Goal: Use online tool/utility: Utilize a website feature to perform a specific function

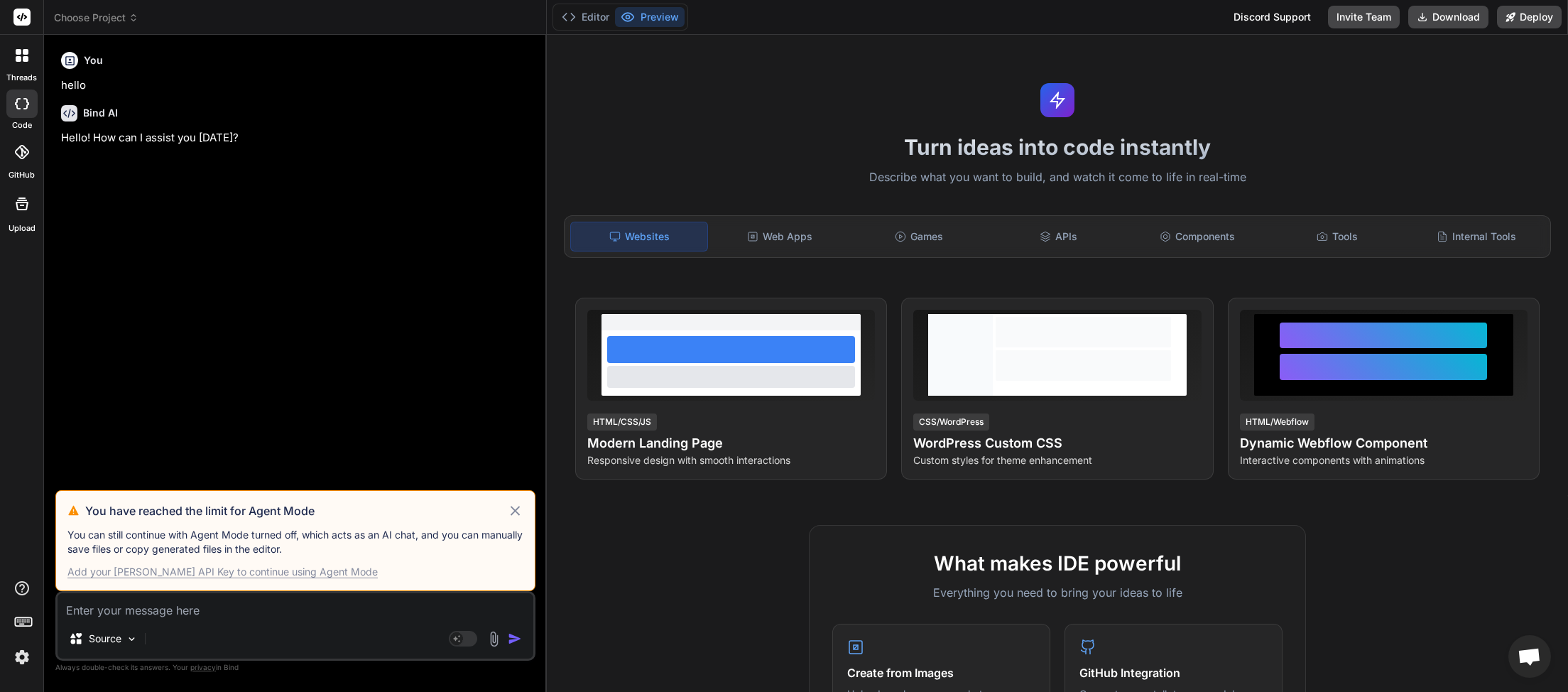
scroll to position [400, 0]
click at [136, 20] on icon at bounding box center [133, 17] width 10 height 10
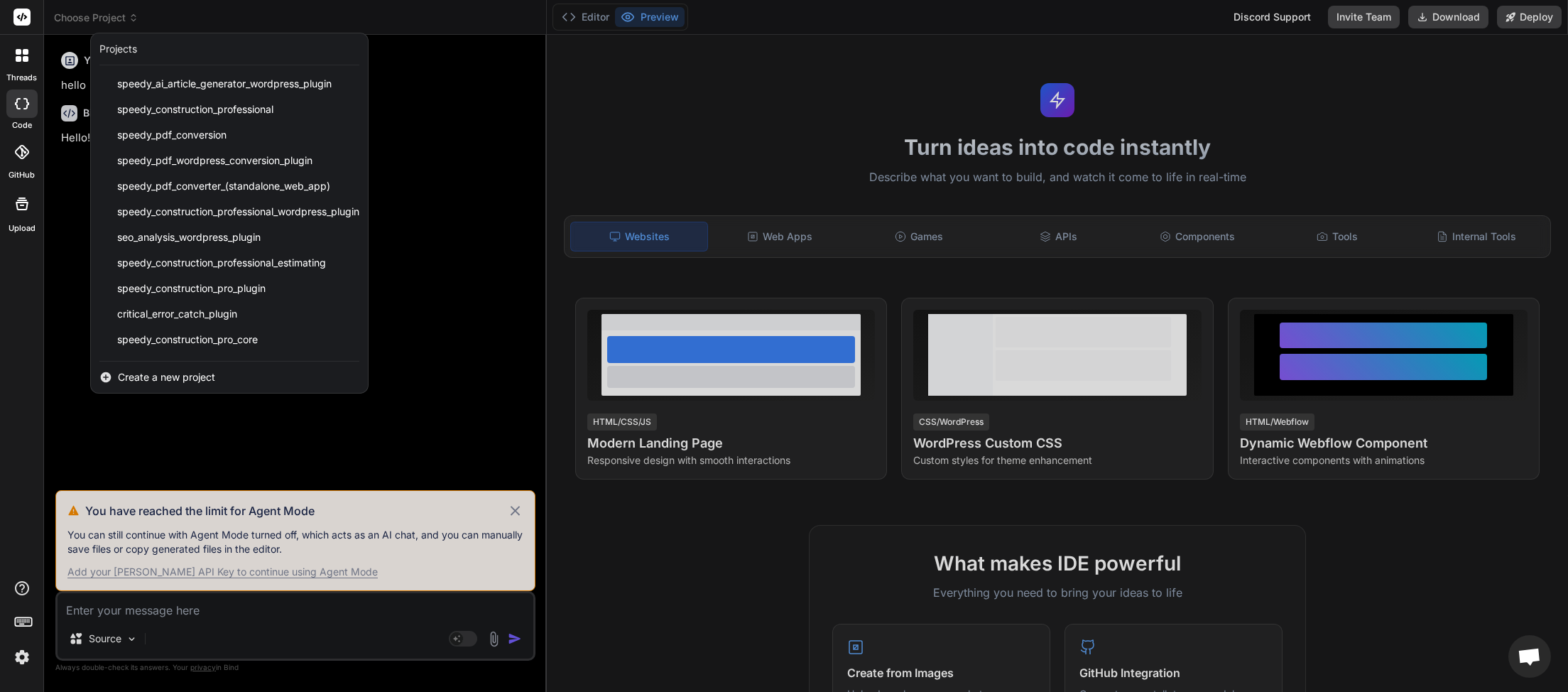
scroll to position [355, 0]
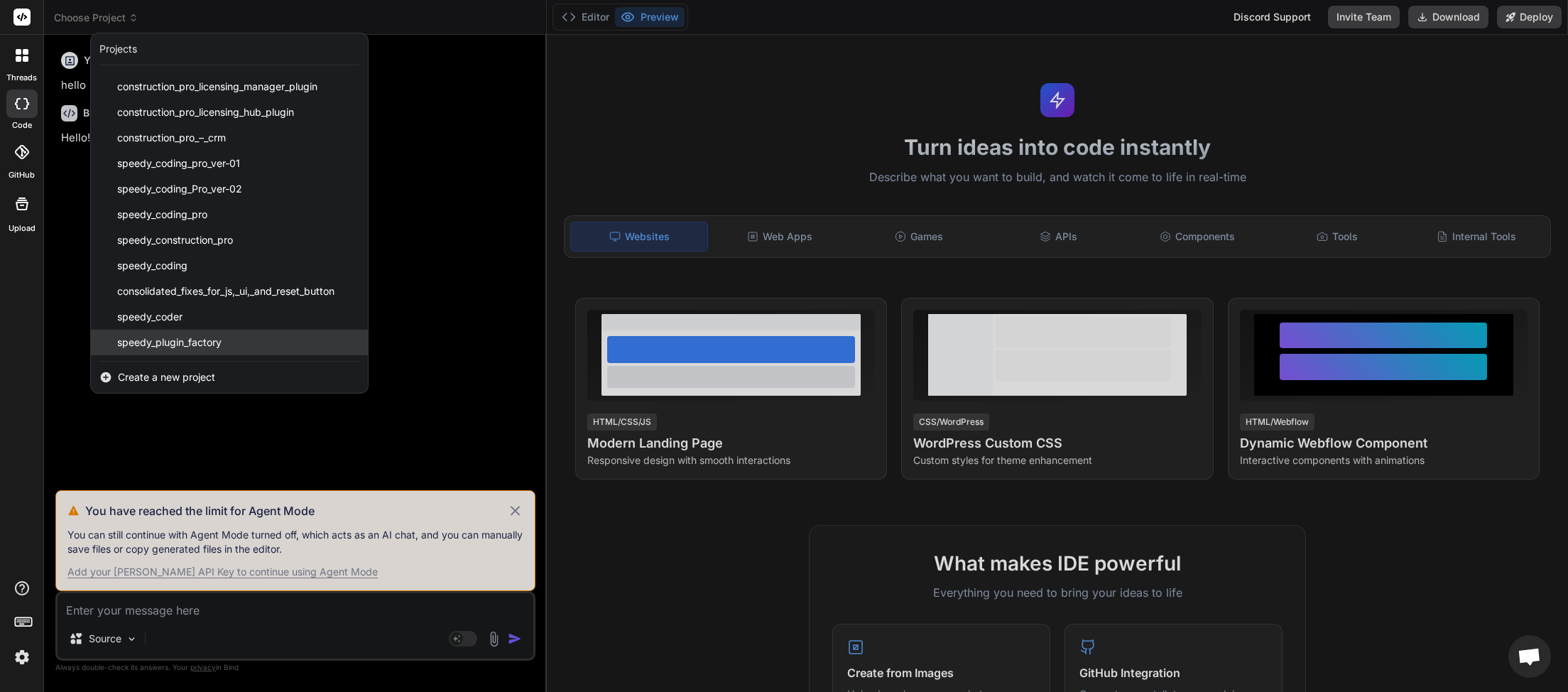
click at [192, 347] on span "speedy_plugin_factory" at bounding box center [169, 342] width 104 height 14
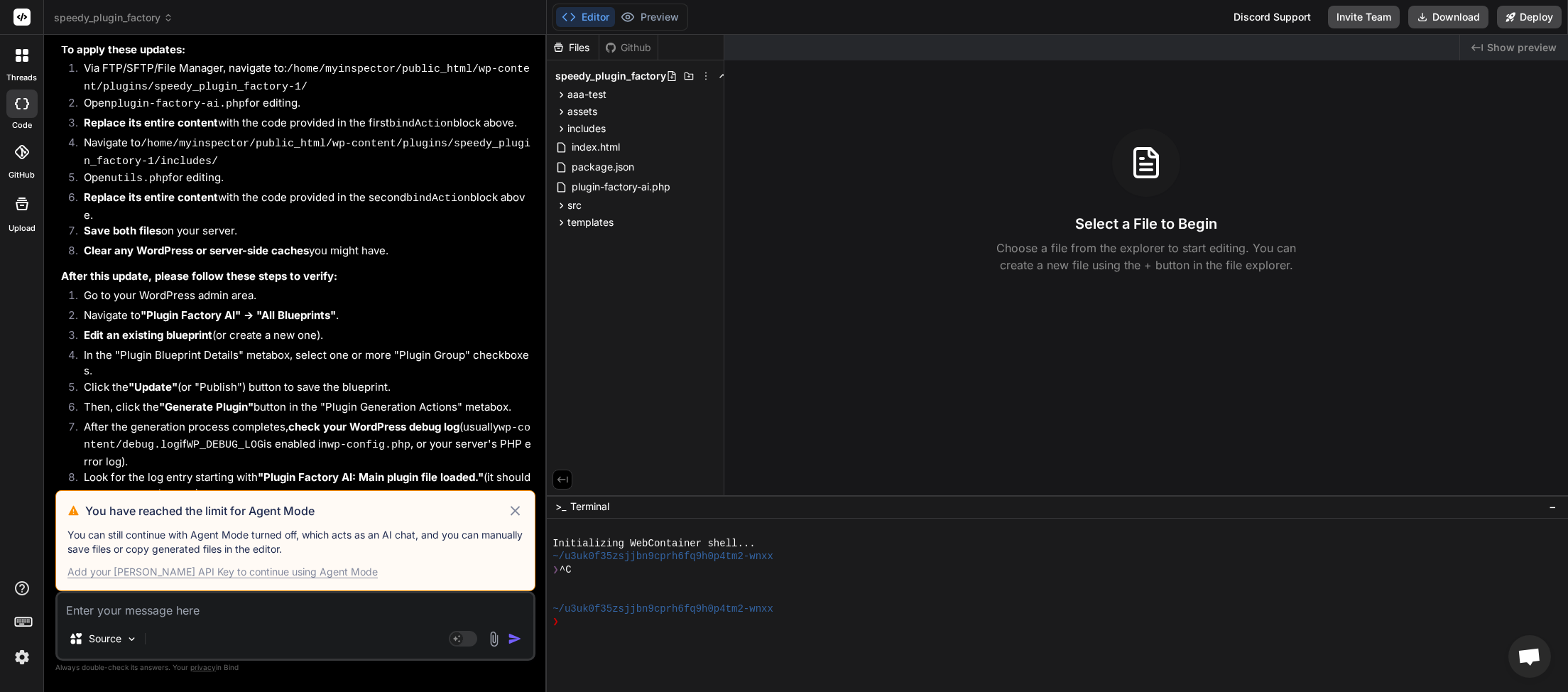
scroll to position [37164, 0]
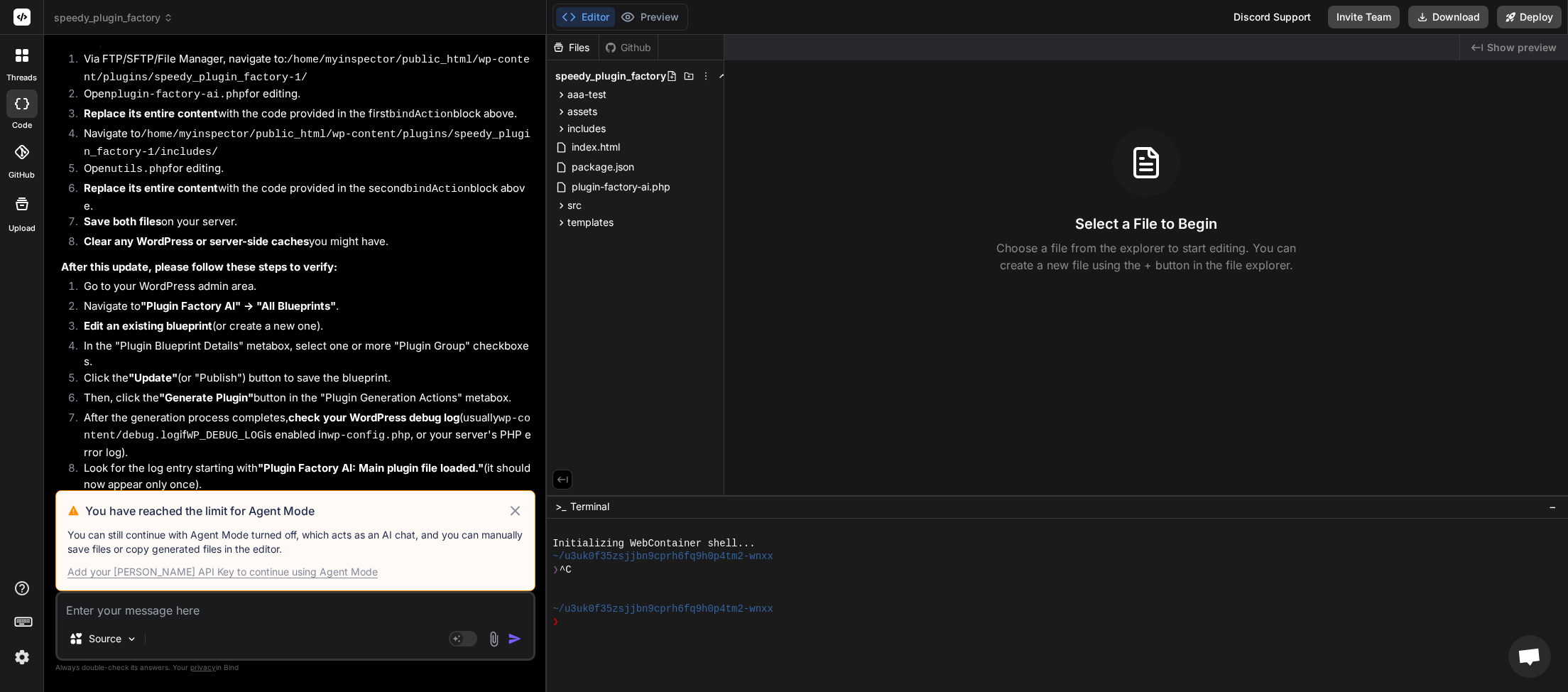
click at [516, 516] on icon at bounding box center [516, 510] width 17 height 17
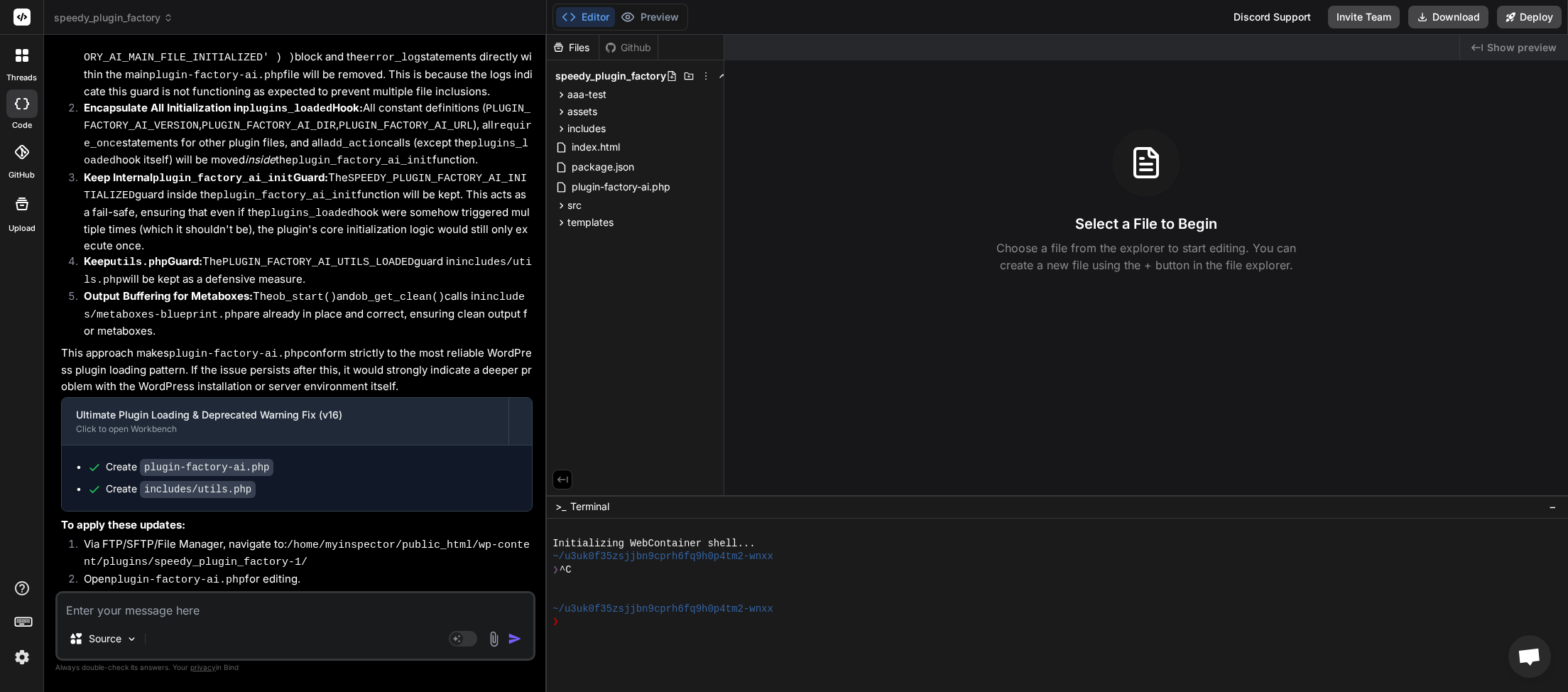
scroll to position [43536, 0]
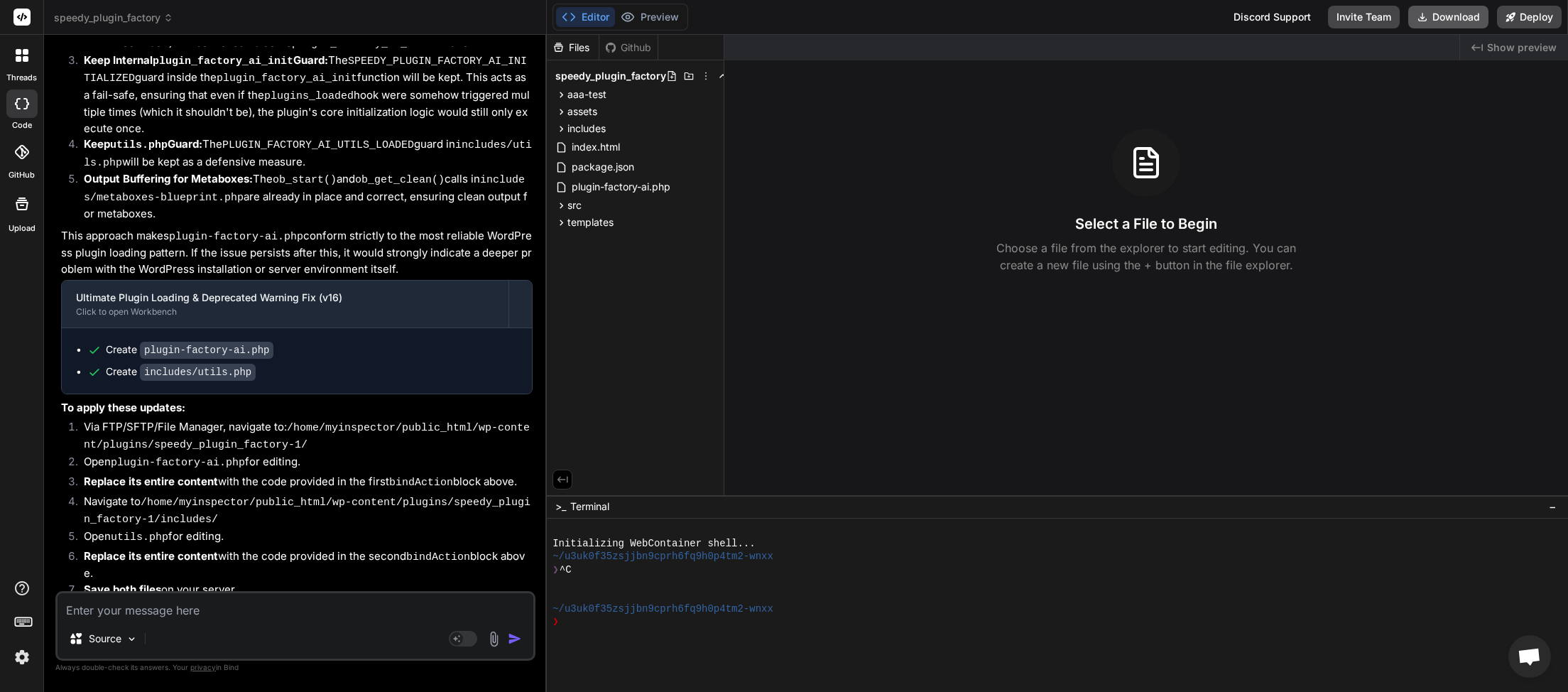
click at [1439, 20] on button "Download" at bounding box center [1448, 17] width 80 height 23
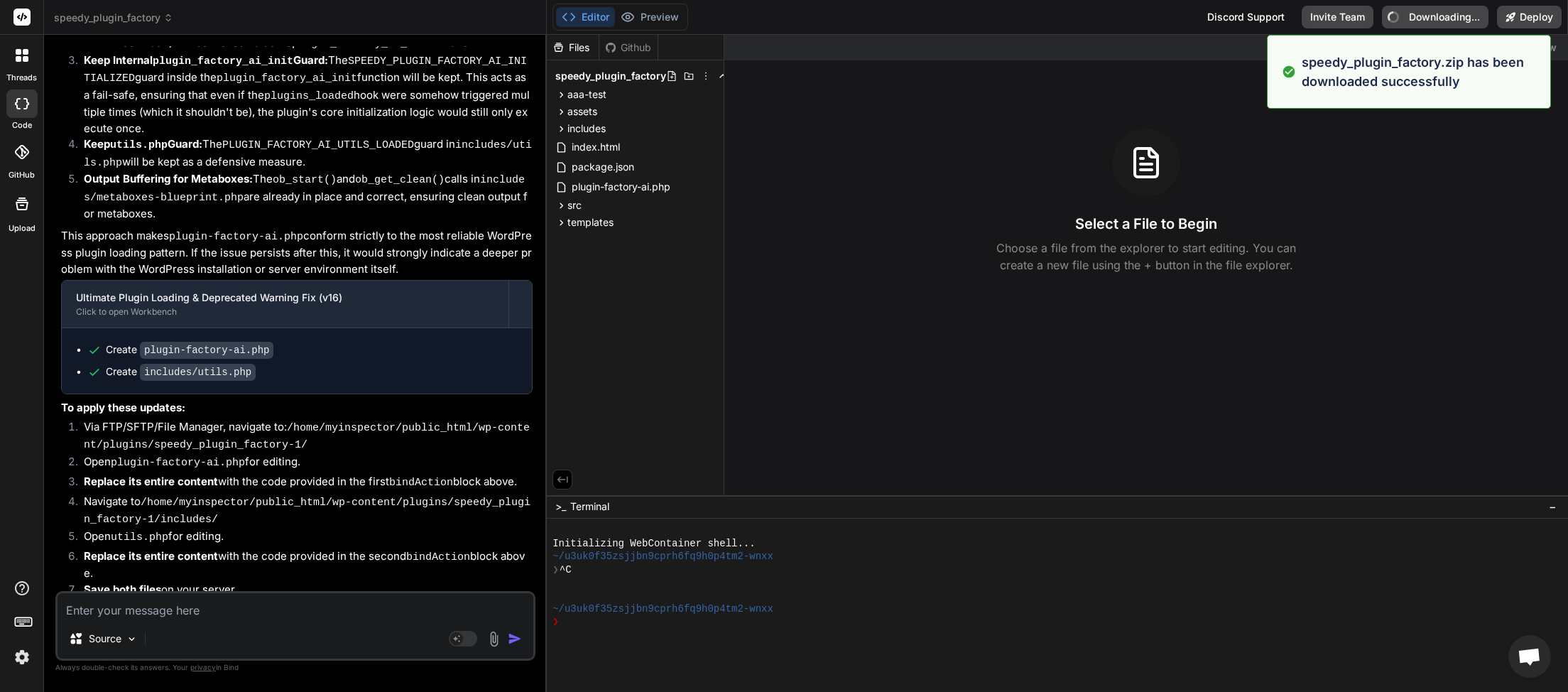
type textarea "x"
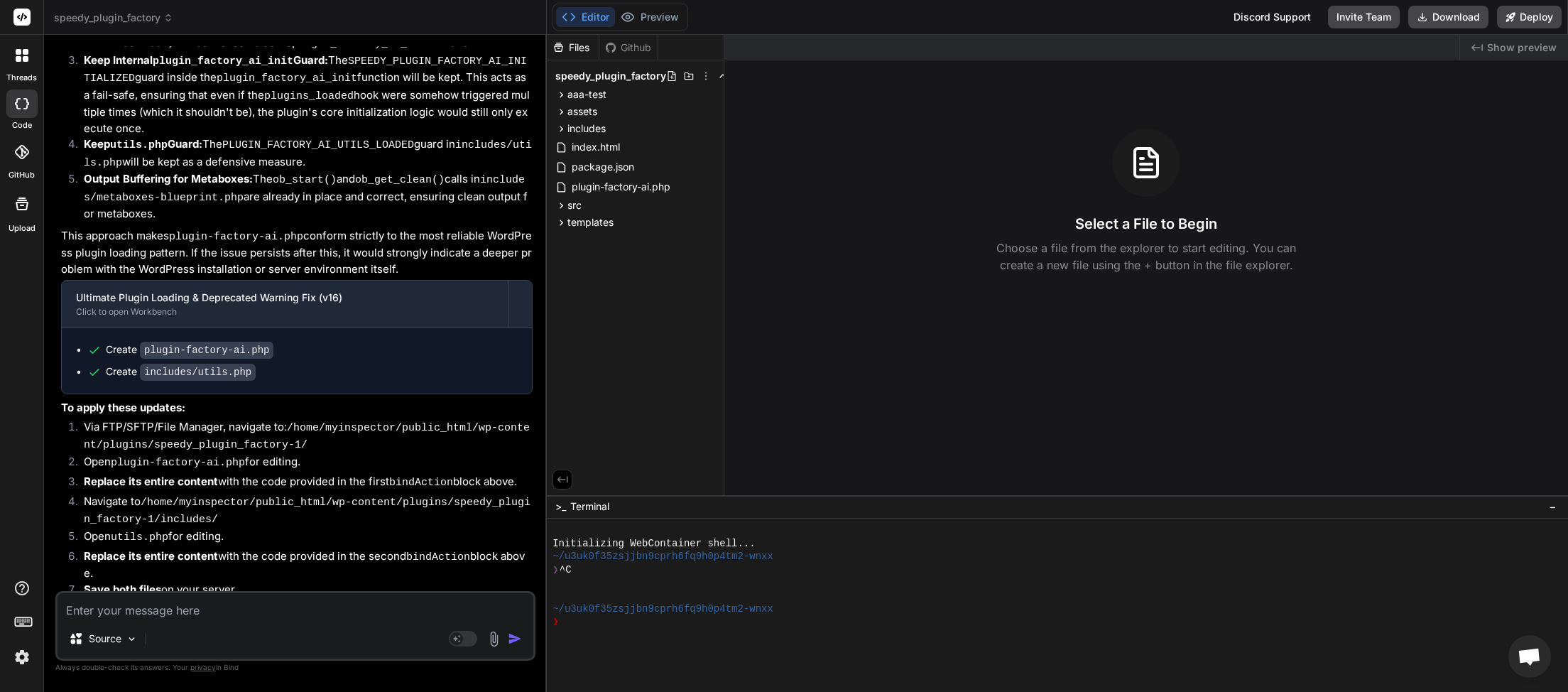
paste textarea "Plugin Generation Failed: Cohere API returned HTTP 500: internal server error, …"
type textarea "Plugin Generation Failed: Cohere API returned HTTP 500: internal server error, …"
type textarea "x"
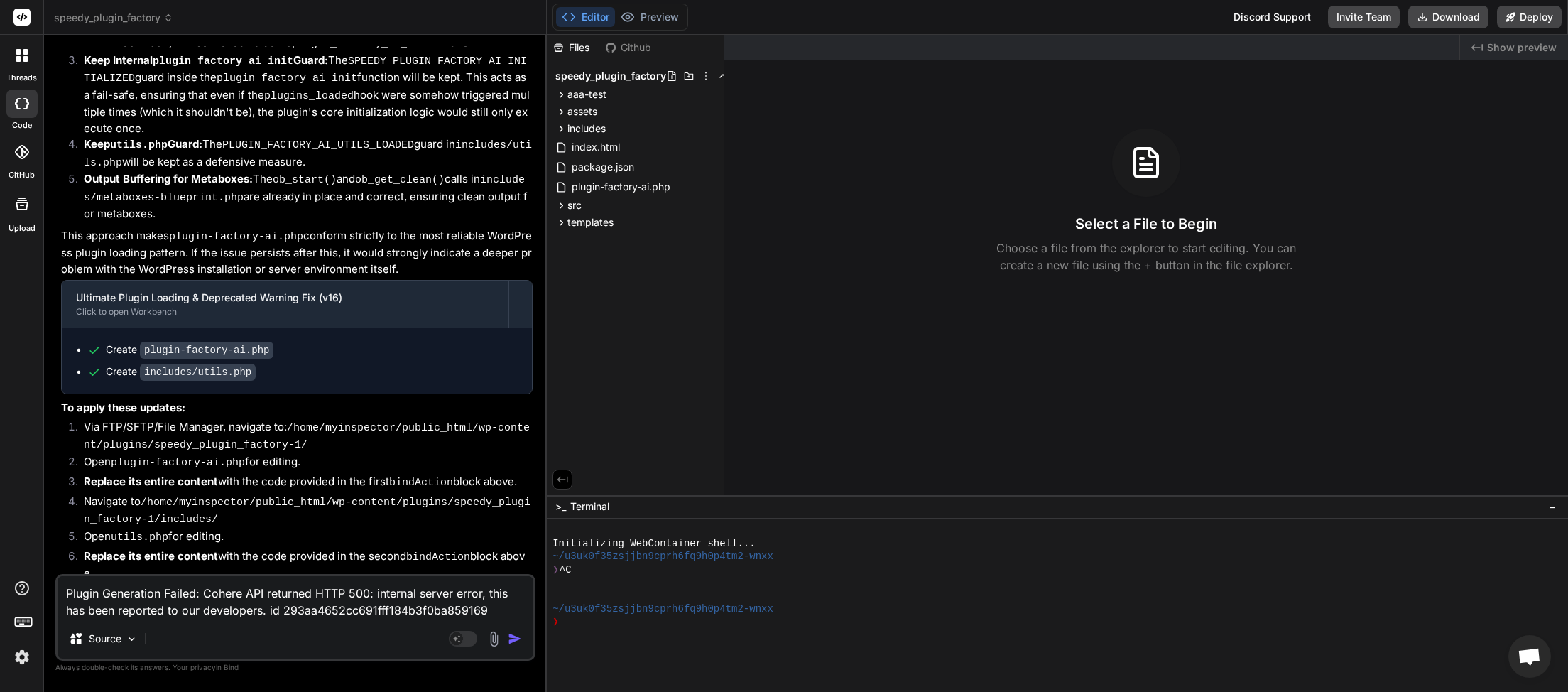
type textarea "Plugin Generation Failed: Cohere API returned HTTP 500: internal server error, …"
type textarea "x"
type textarea "Plugin Generation Failed: Cohere API returned HTTP 500: internal server error, …"
type textarea "x"
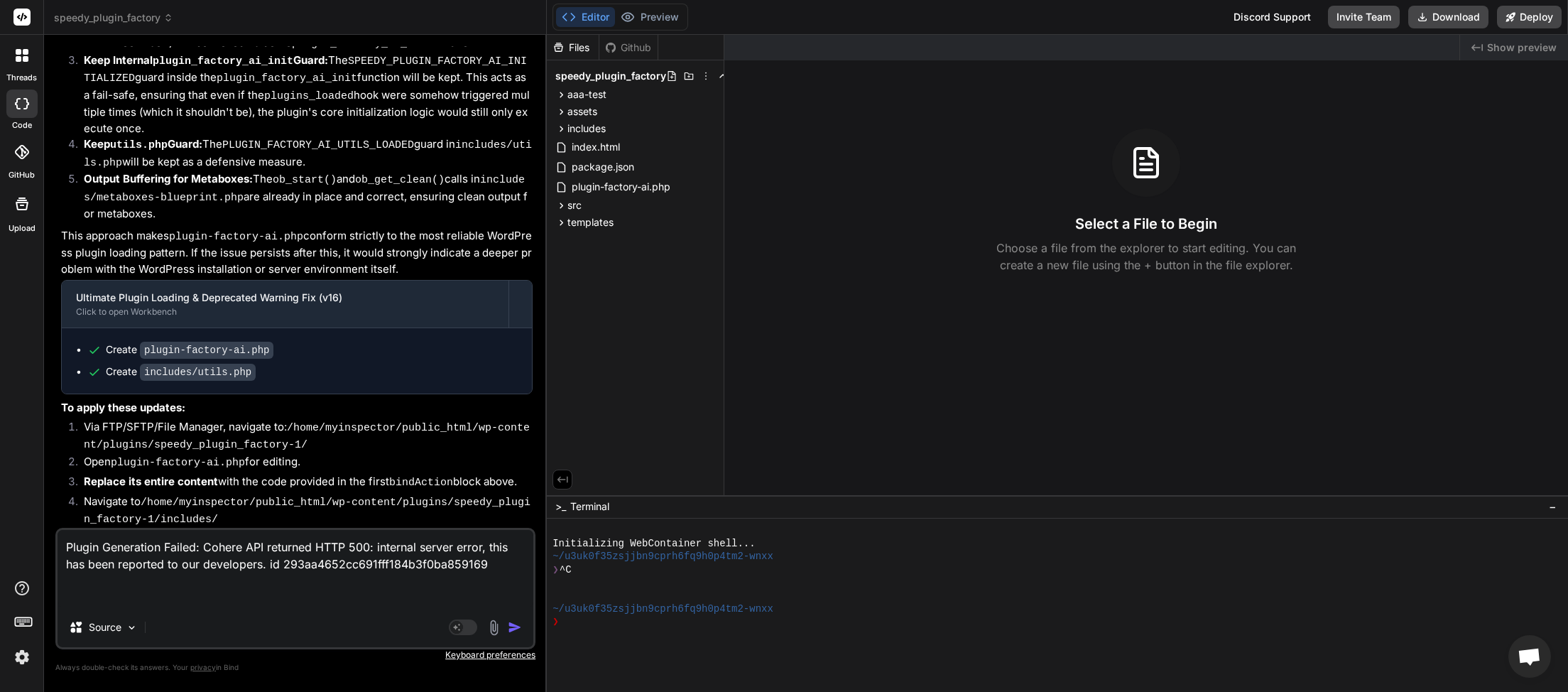
paste textarea "[[DATE] 19:51:31 UTC] Plugin Factory AI: Main plugin initialization triggered. …"
type textarea "Plugin Generation Failed: Cohere API returned HTTP 500: internal server error, …"
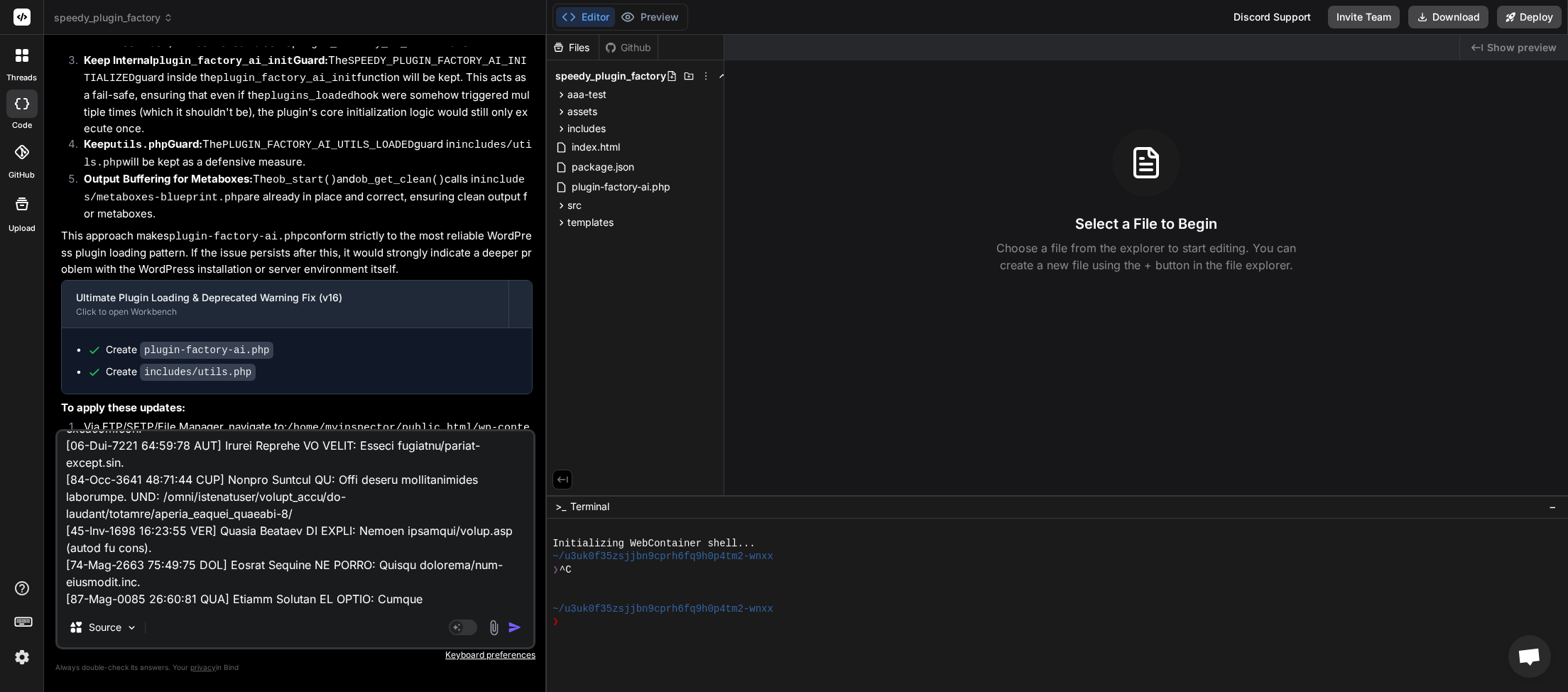
type textarea "x"
type textarea "Plugin Generation Failed: Cohere API returned HTTP 500: internal server error, …"
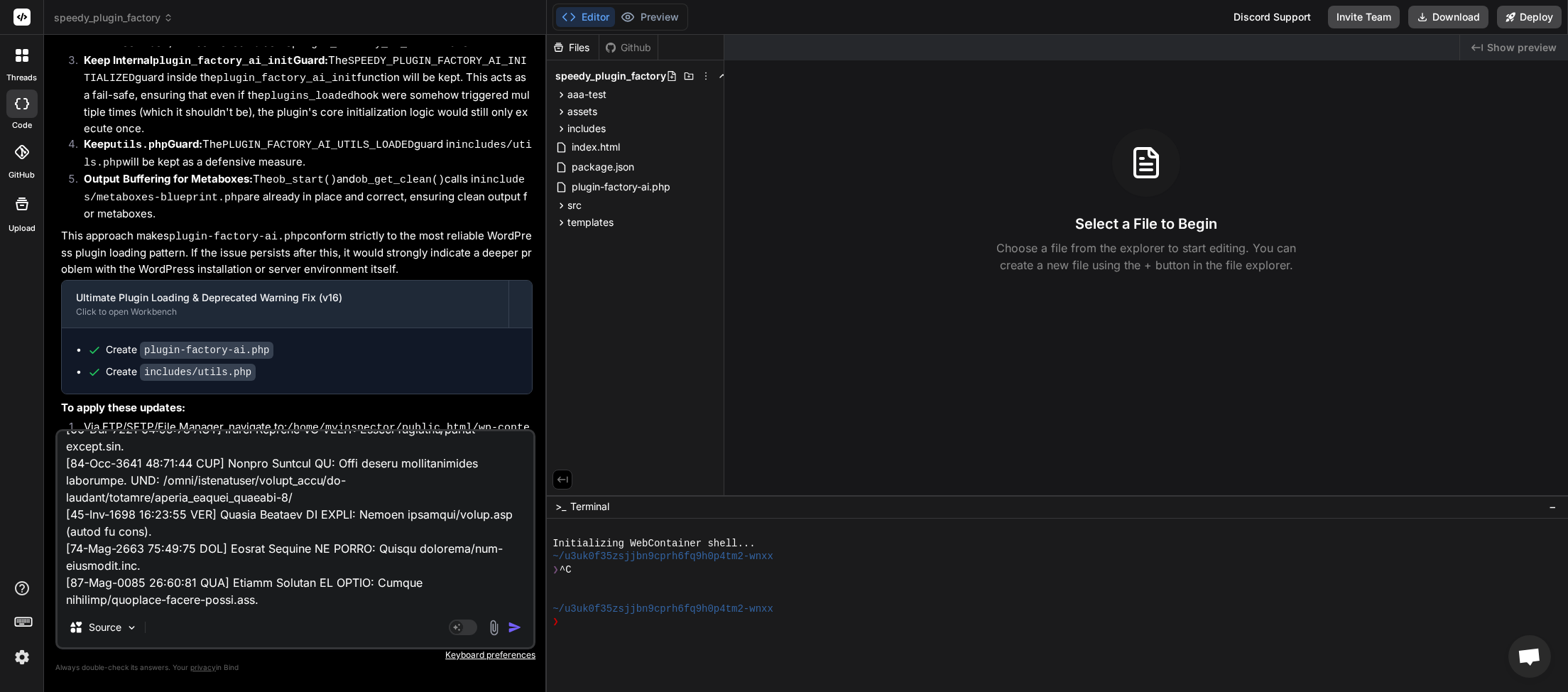
type textarea "x"
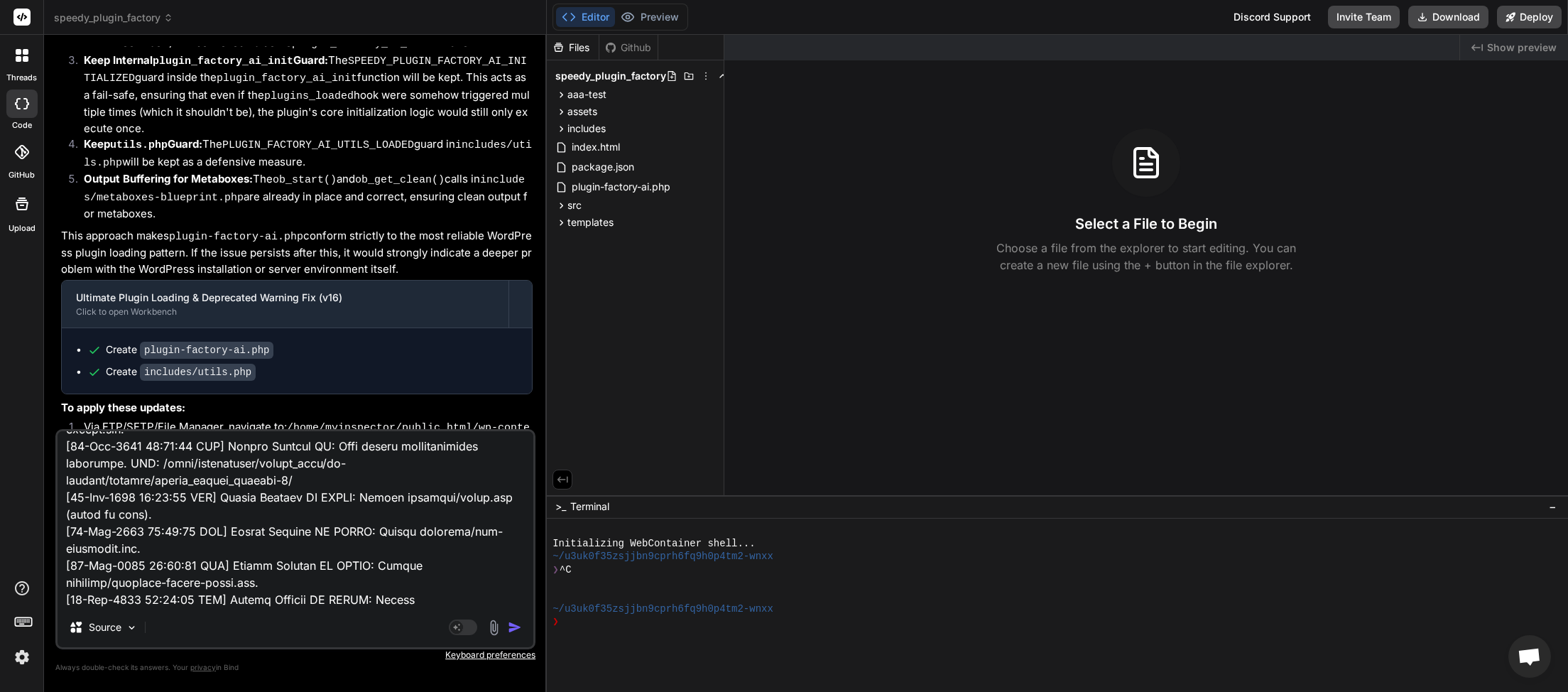
type textarea "Plugin Generation Failed: Cohere API returned HTTP 500: internal server error, …"
click at [513, 626] on img "button" at bounding box center [514, 627] width 14 height 14
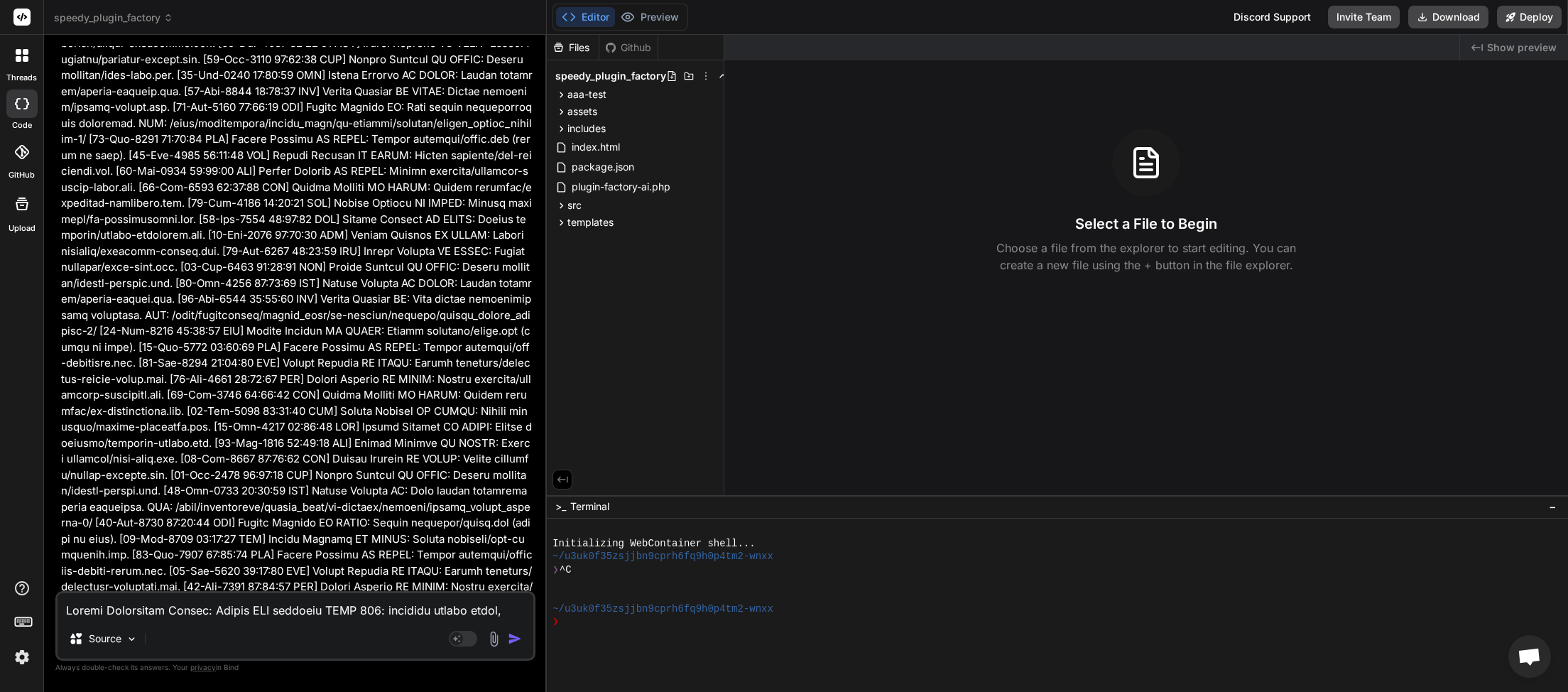
scroll to position [51242, 0]
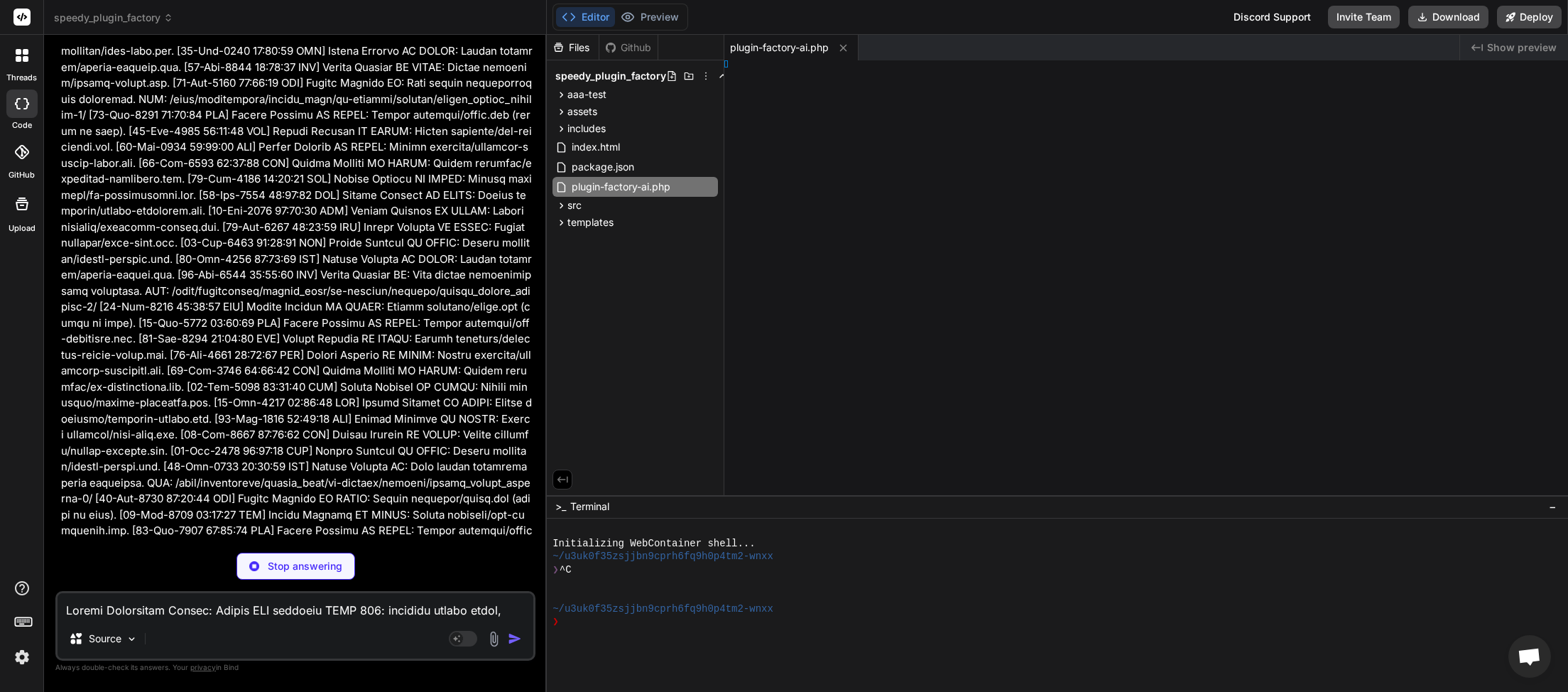
type textarea "x"
type textarea "} } } ?>"
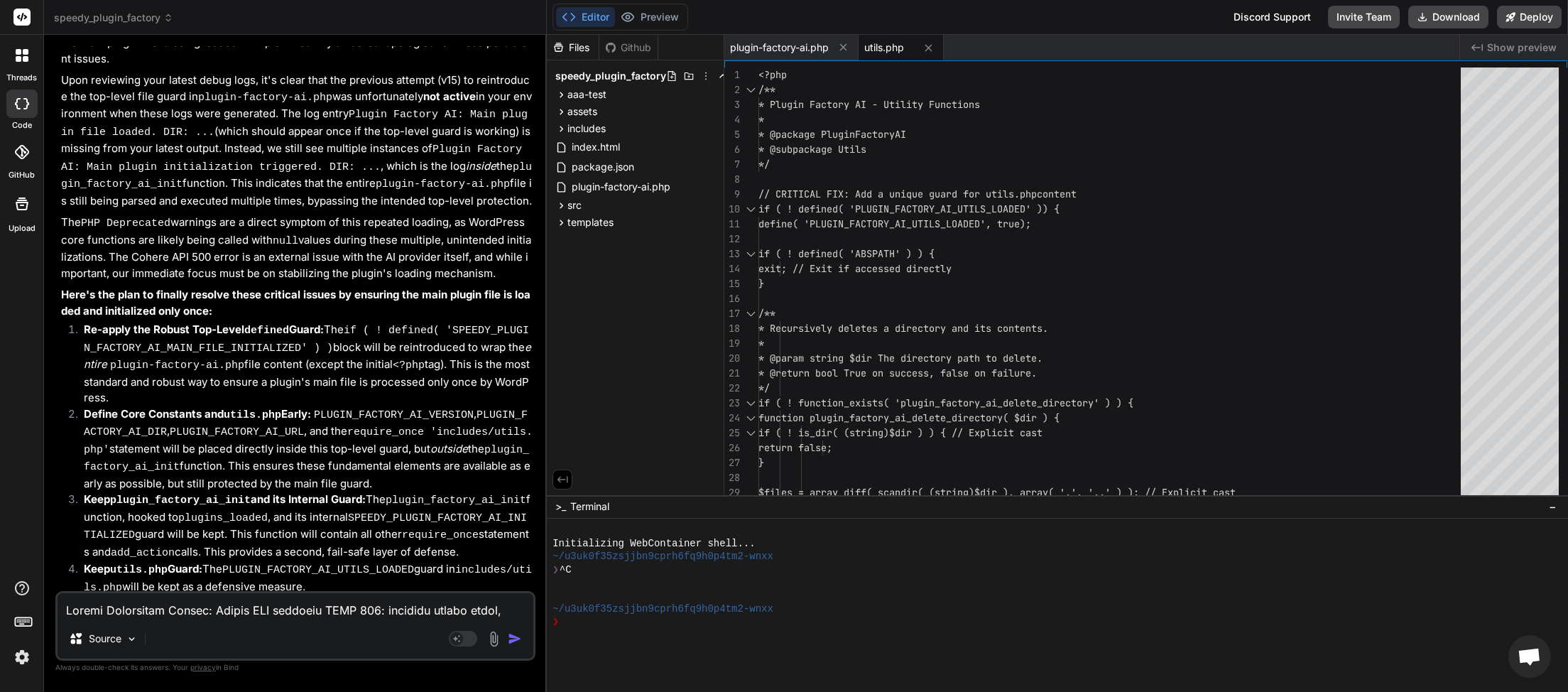
scroll to position [52559, 0]
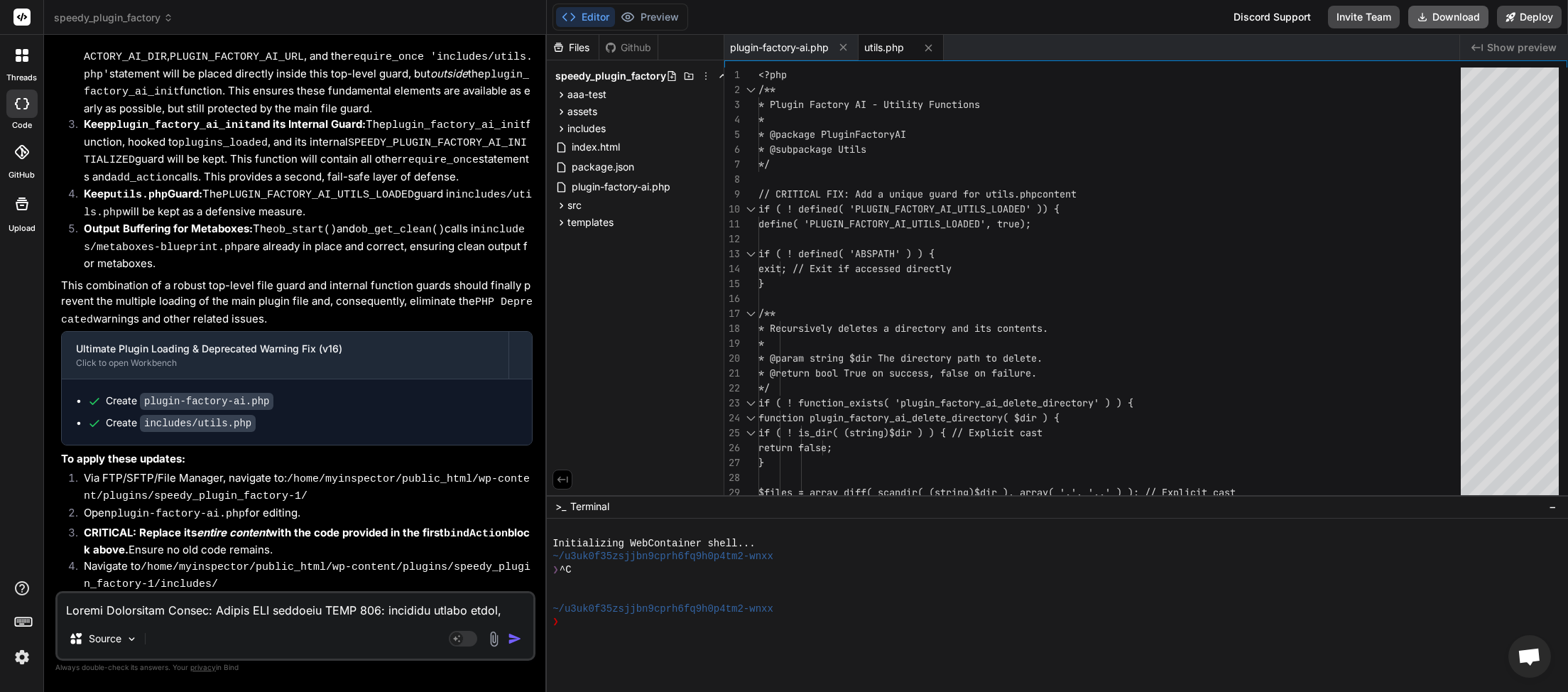
click at [1430, 17] on button "Download" at bounding box center [1448, 17] width 80 height 23
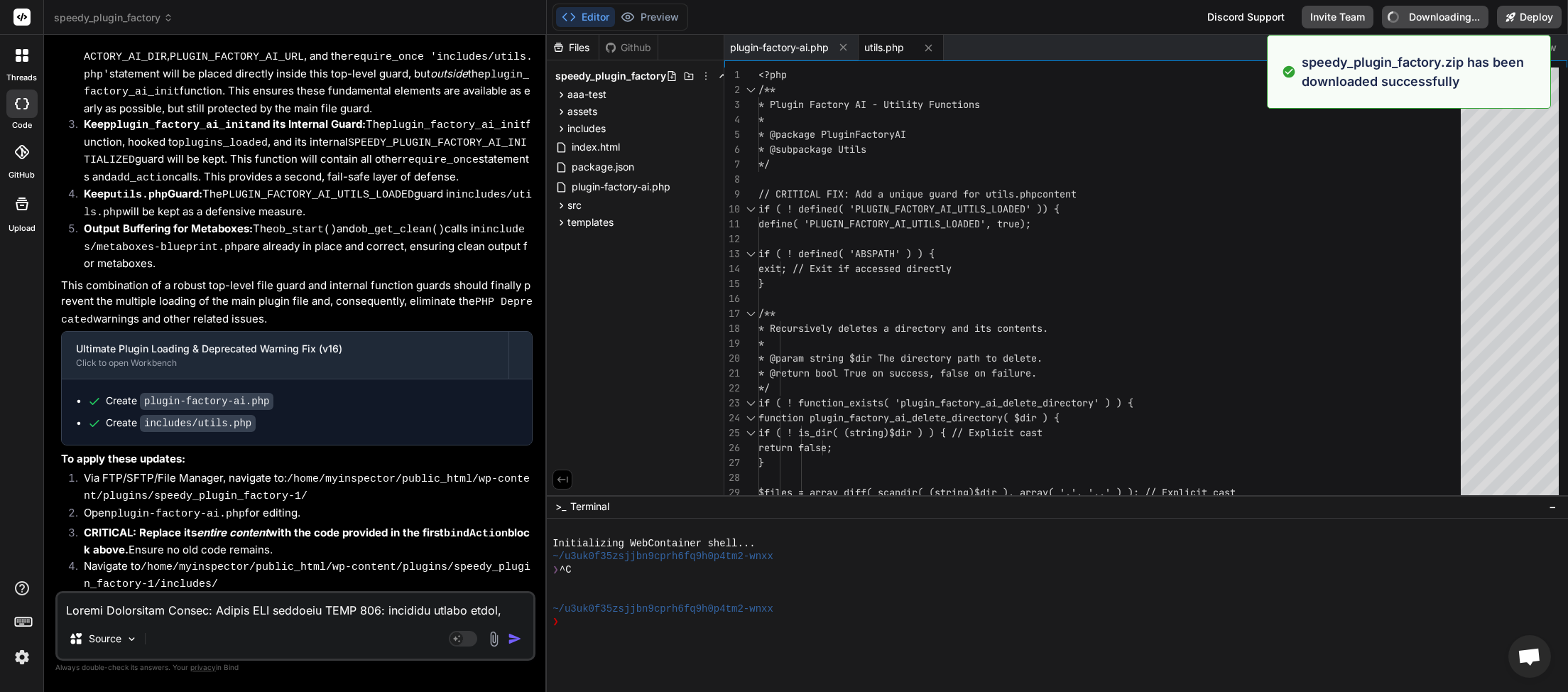
type textarea "x"
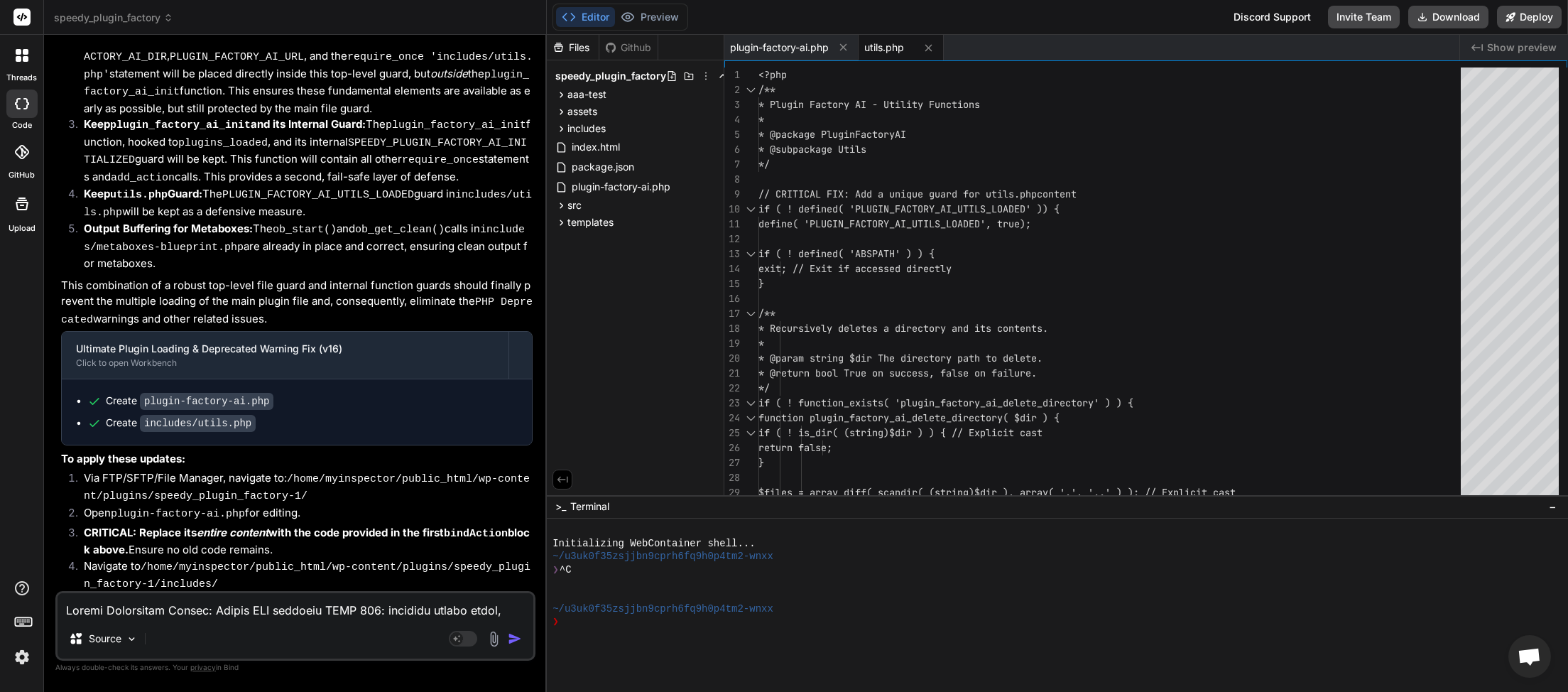
paste textarea "[[DATE] 20:00:17 UTC] Plugin Factory AI: Main plugin file loaded. DIR: /home/my…"
type textarea "[[DATE] 20:00:17 UTC] Plugin Factory AI: Main plugin file loaded. DIR: /home/my…"
type textarea "x"
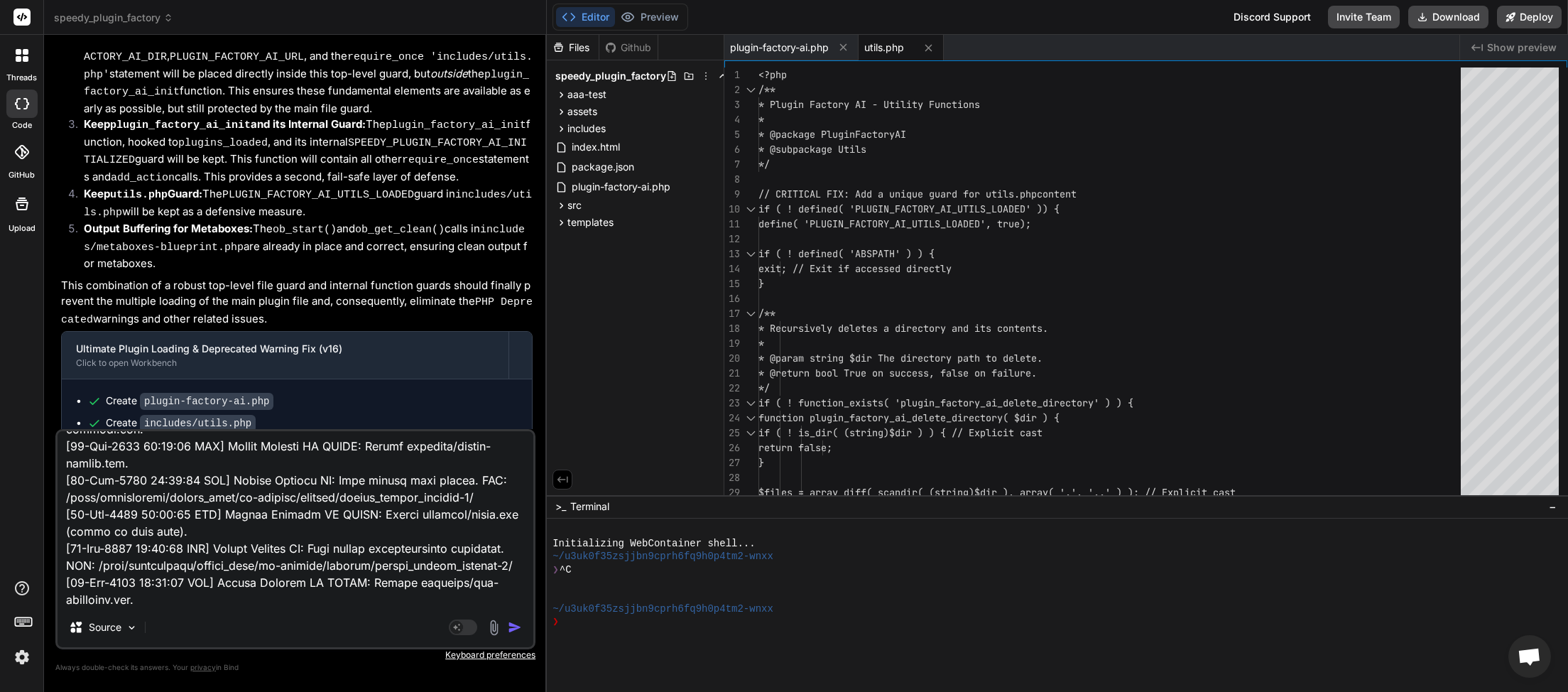
type textarea "[[DATE] 20:00:17 UTC] Plugin Factory AI: Main plugin file loaded. DIR: /home/my…"
click at [517, 629] on img "button" at bounding box center [514, 627] width 14 height 14
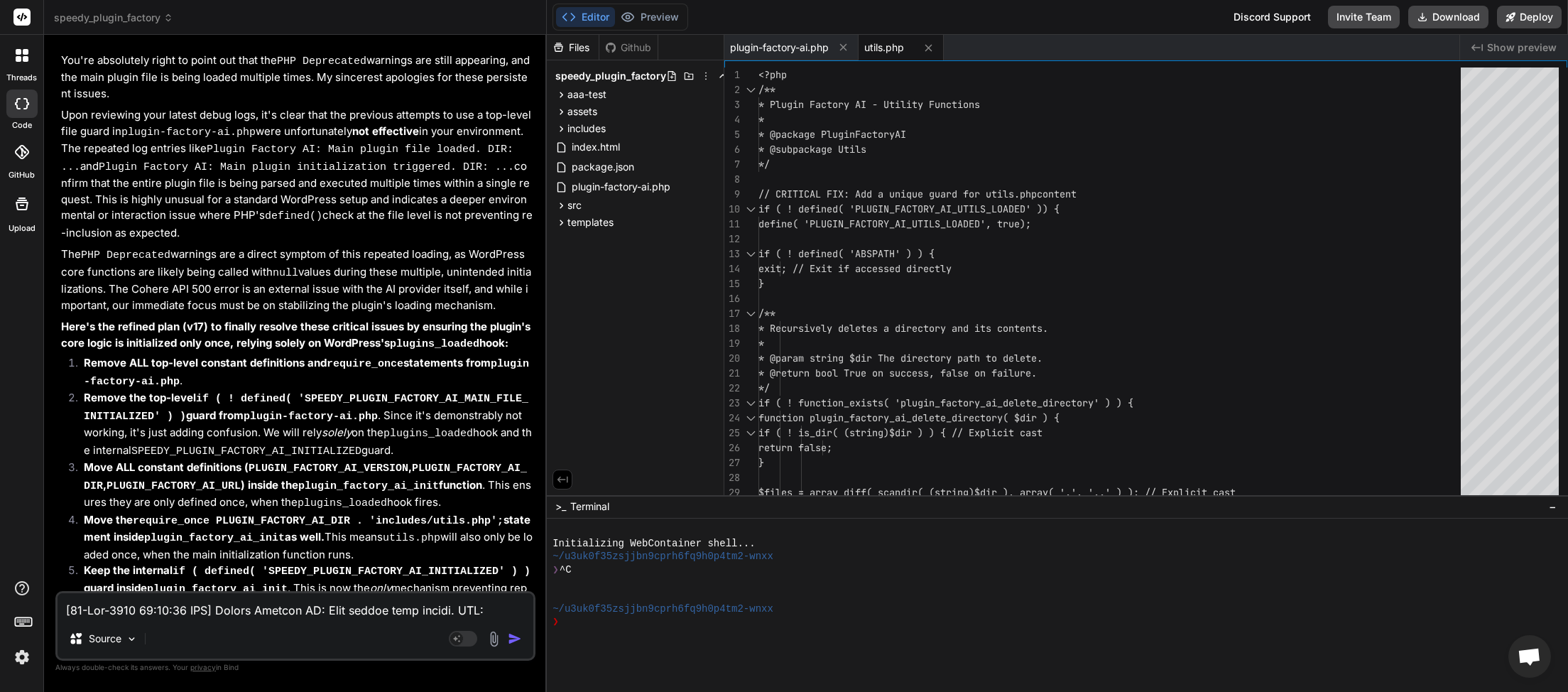
scroll to position [61757, 0]
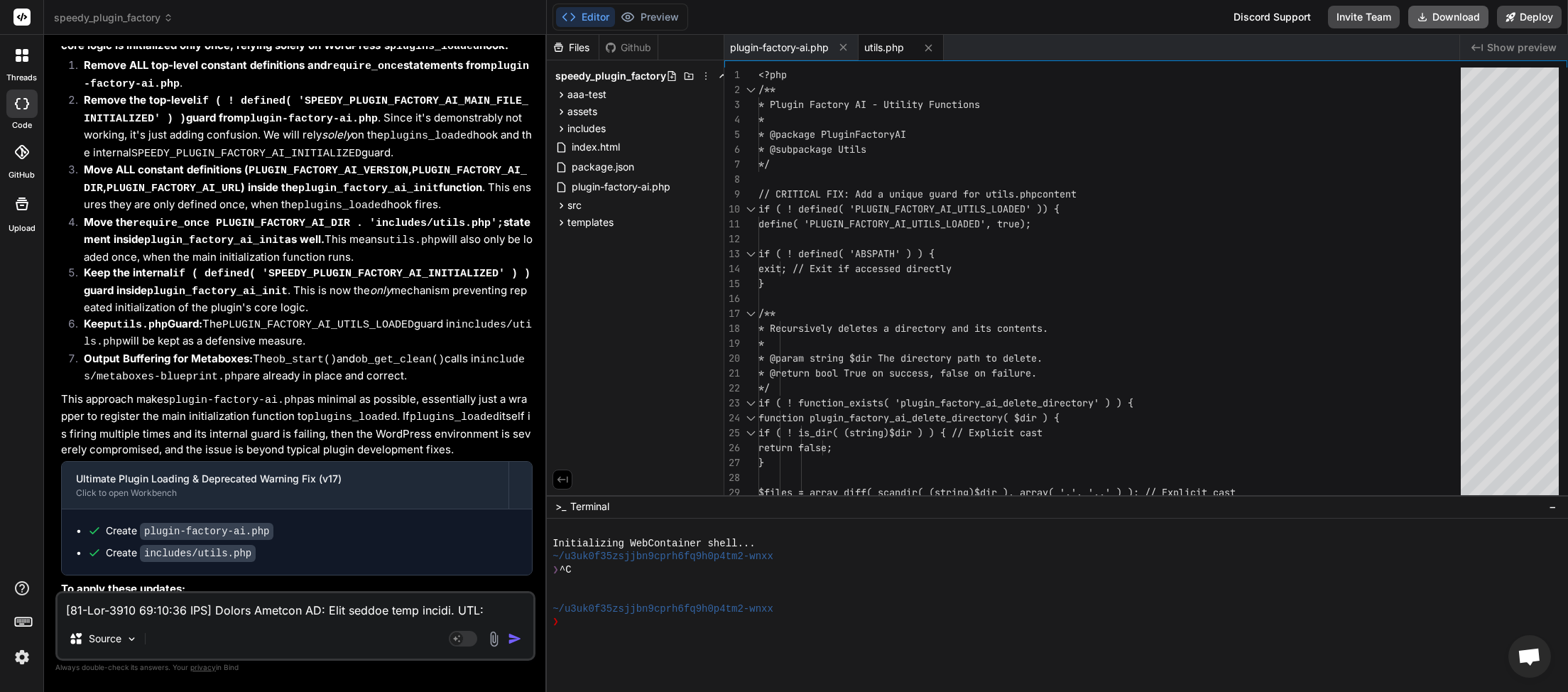
click at [1452, 18] on button "Download" at bounding box center [1448, 17] width 80 height 23
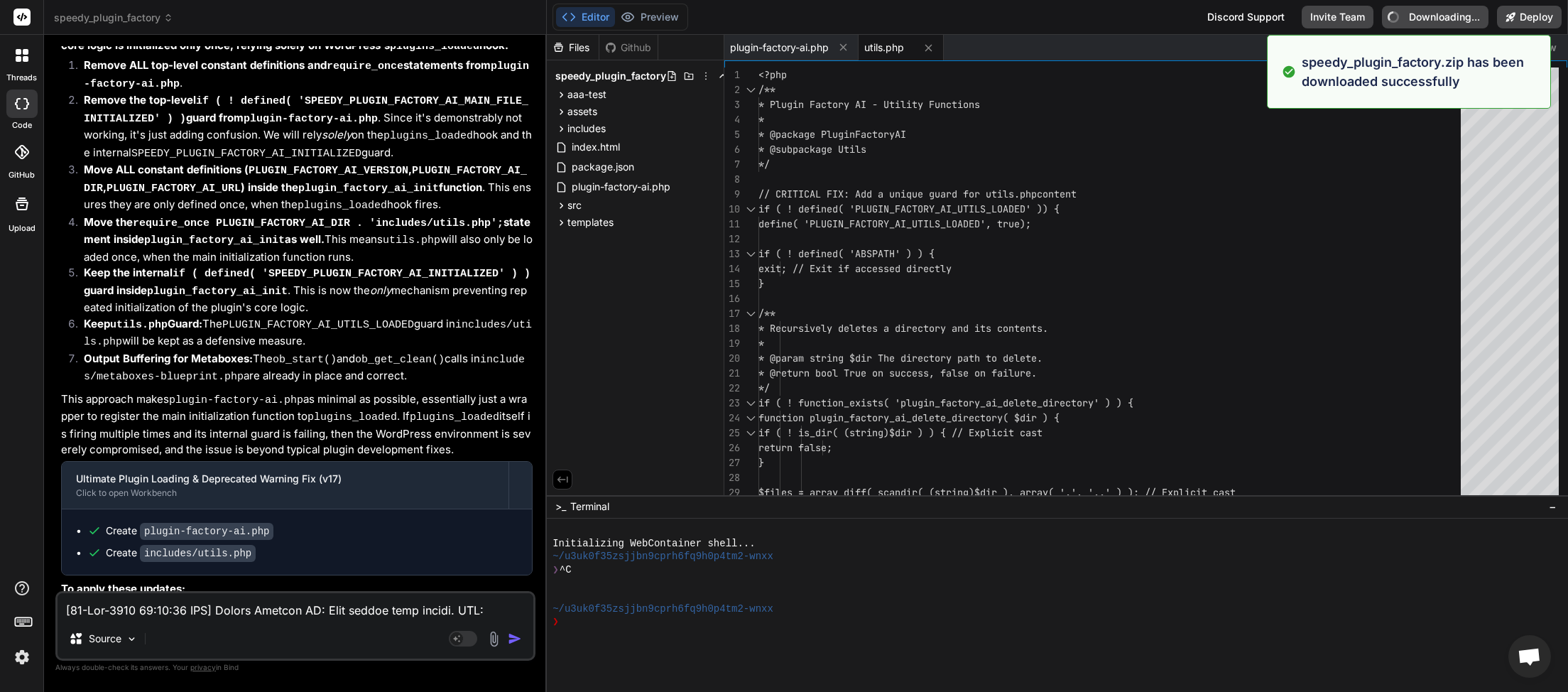
type textarea "x"
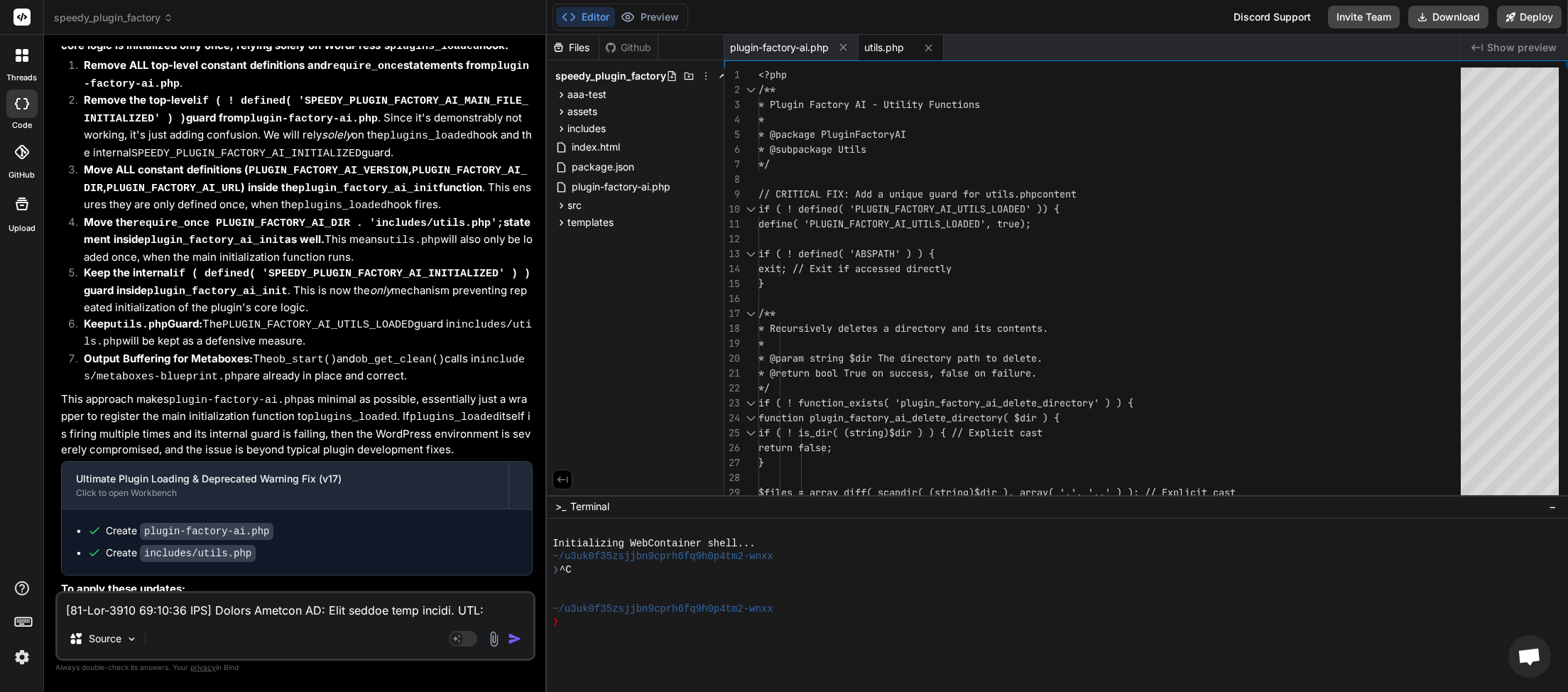
paste textarea "3:12 UTC] Plugin Factory AI: Main plugin initialization triggered. DIR: /home/m…"
type textarea "[[DATE] 20:03:12 UTC] Plugin Factory AI: Main plugin initialization triggered. …"
type textarea "x"
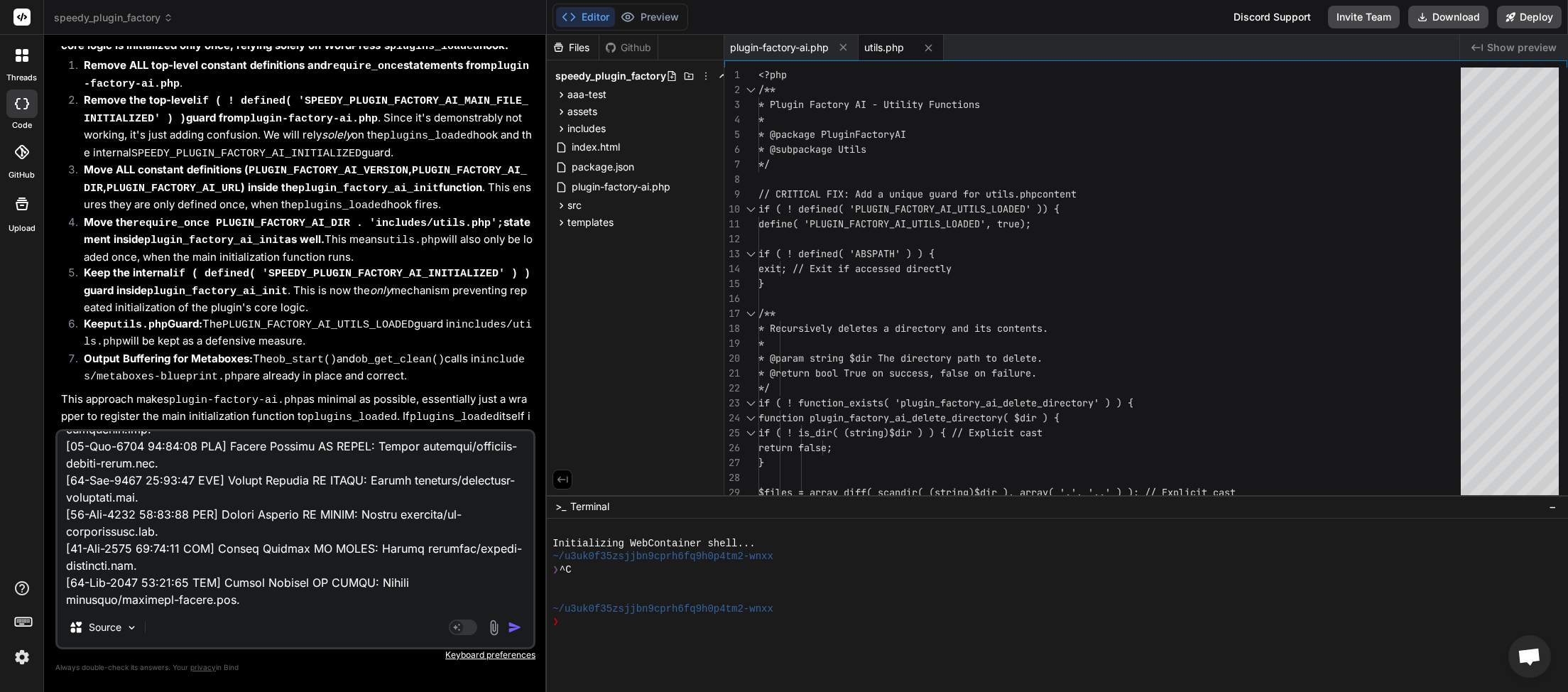
type textarea "[[DATE] 20:03:12 UTC] Plugin Factory AI: Main plugin initialization triggered. …"
click at [519, 631] on img "button" at bounding box center [514, 627] width 14 height 14
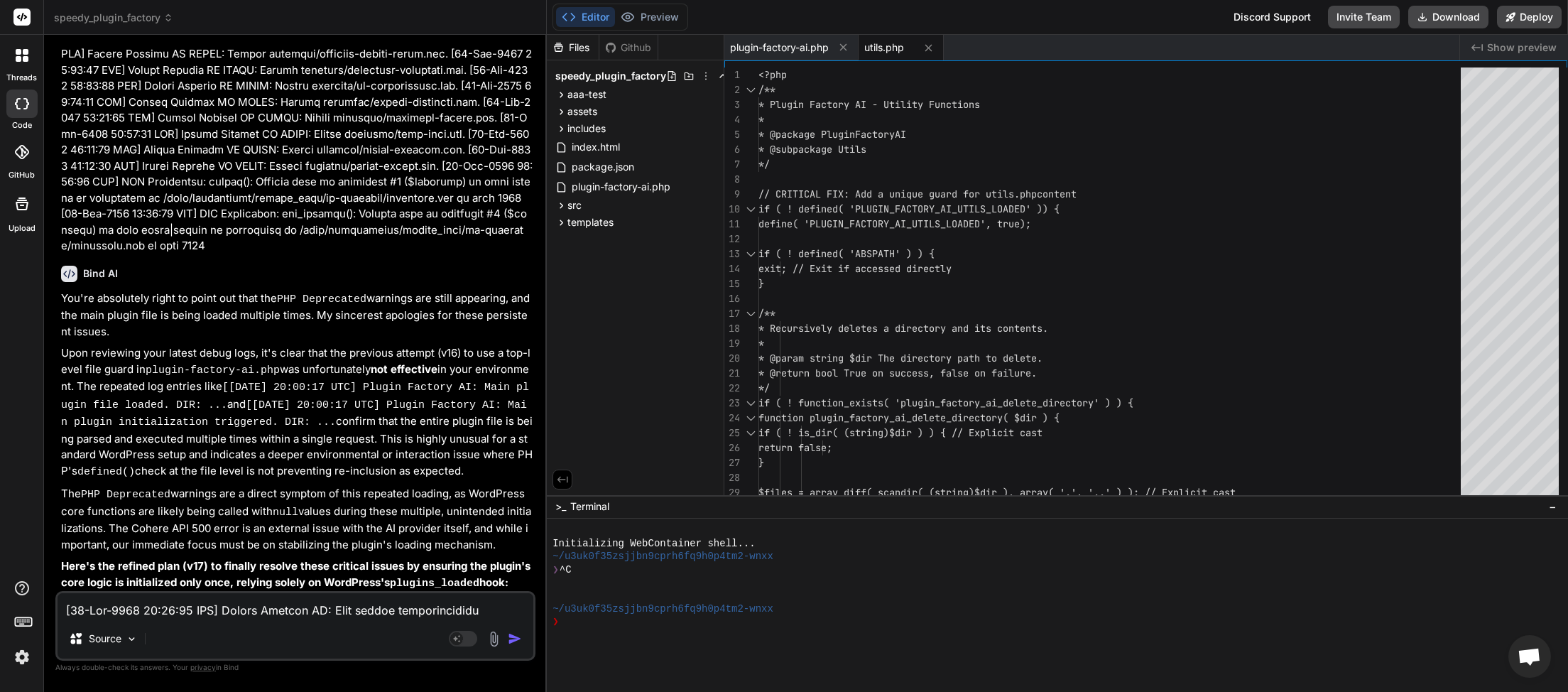
scroll to position [68016, 0]
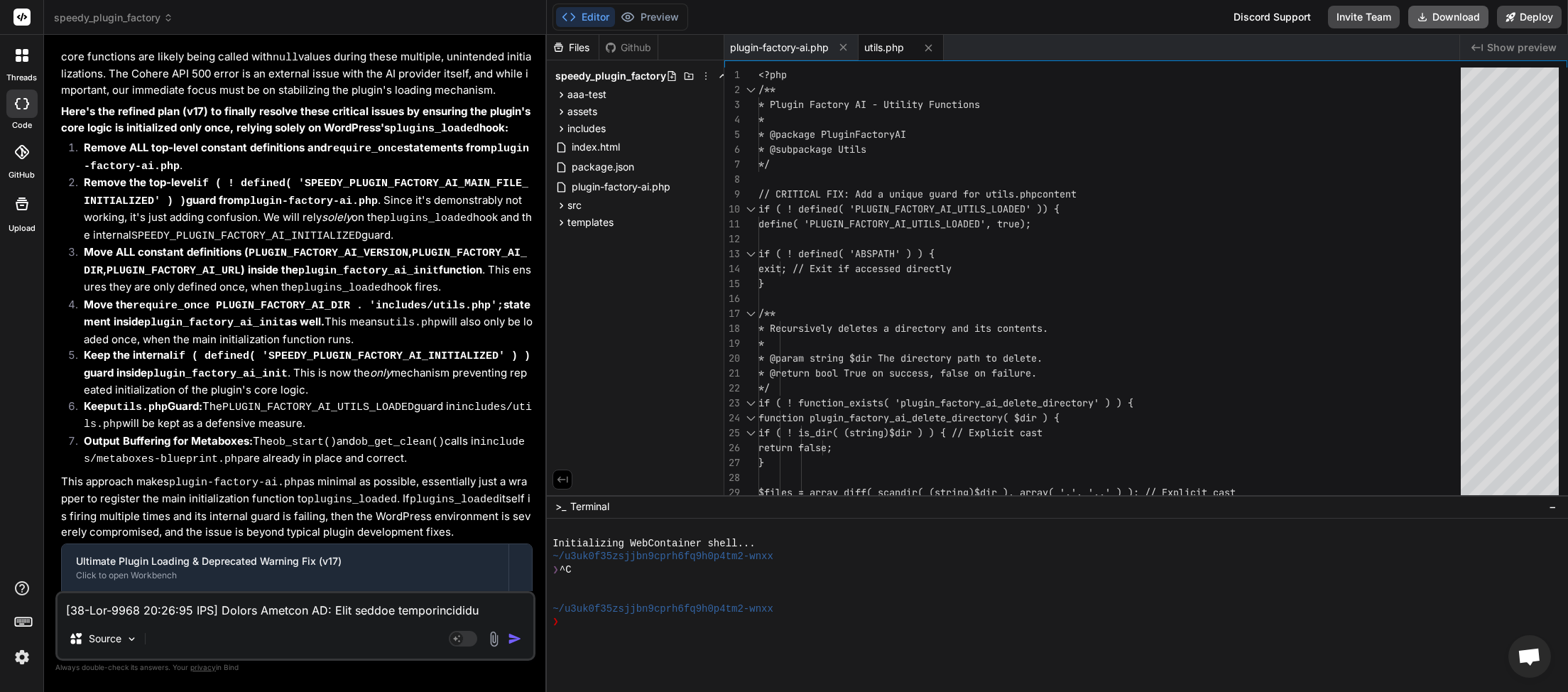
click at [1433, 17] on button "Download" at bounding box center [1448, 17] width 80 height 23
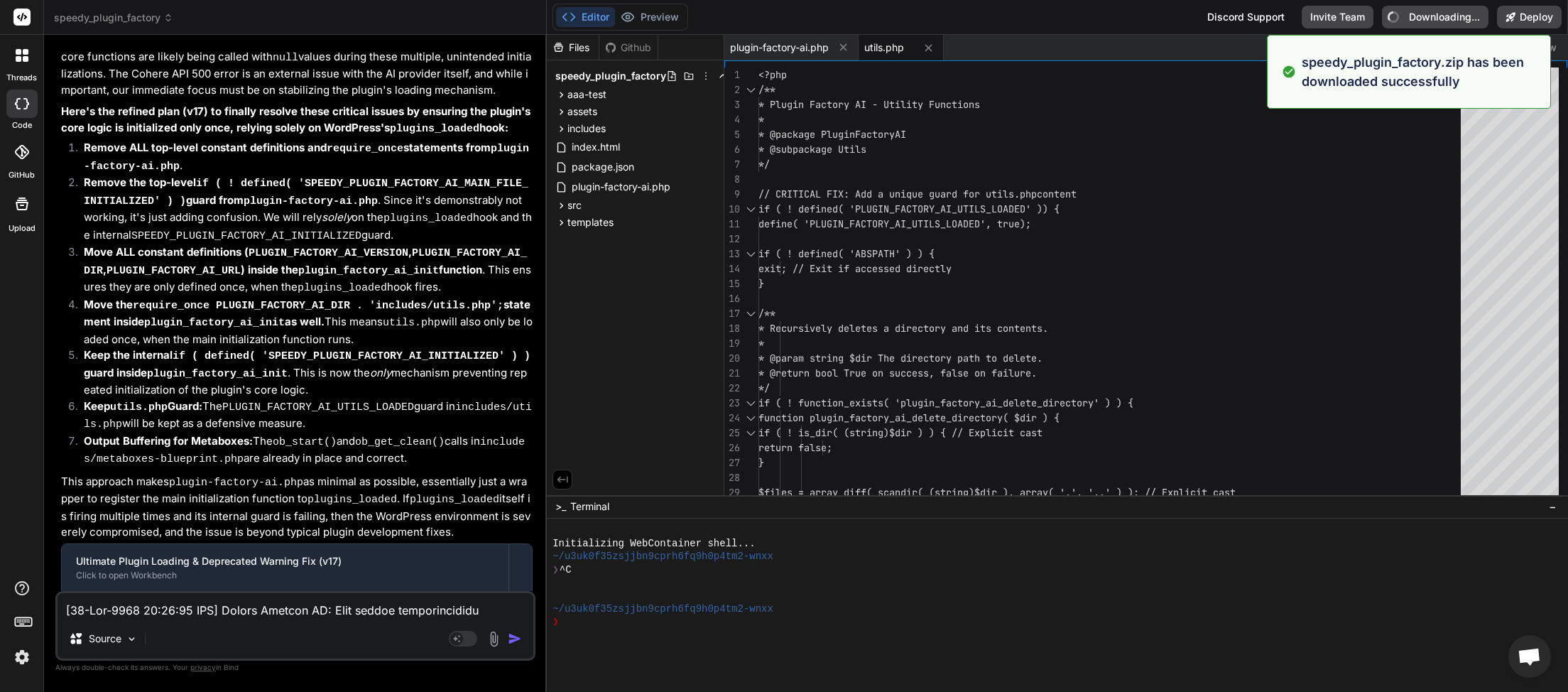
type textarea "x"
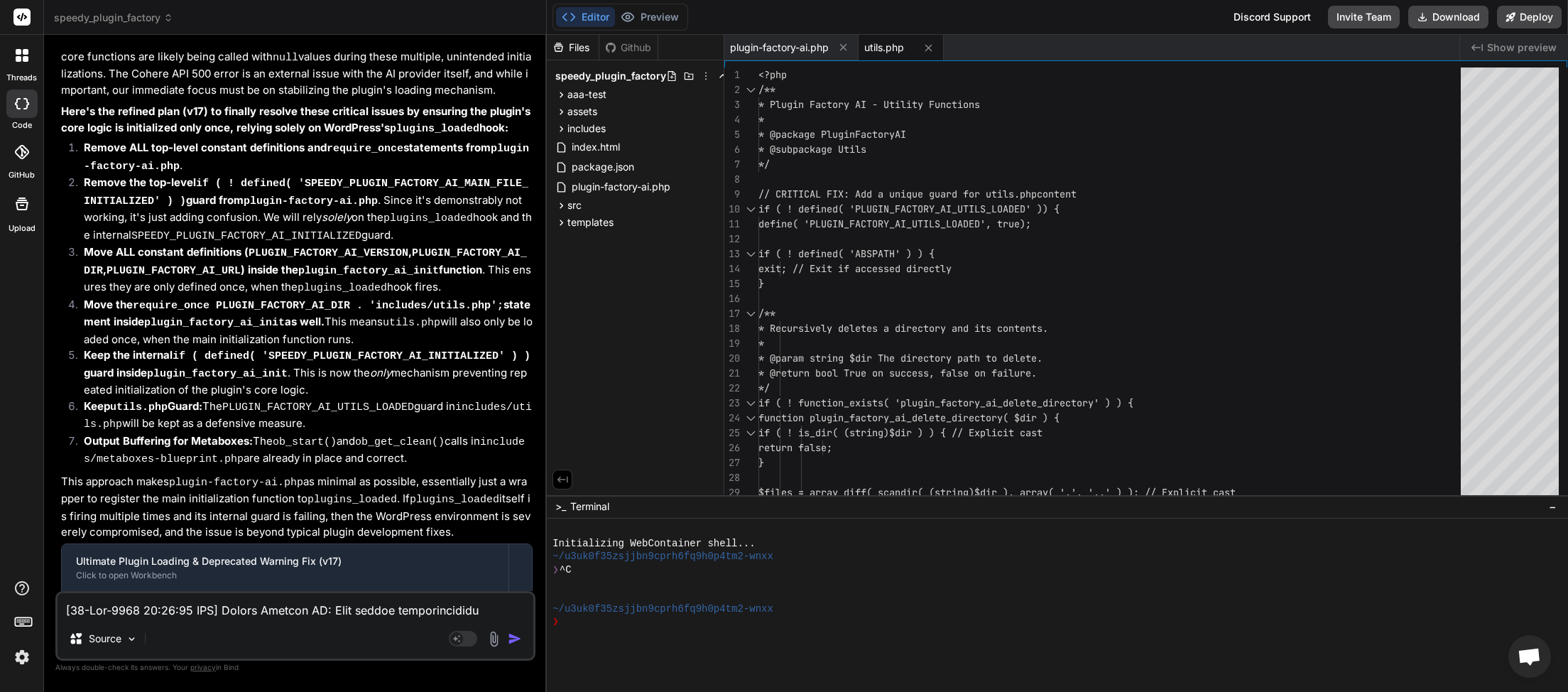
paste textarea "17:49 UTC] Plugin Factory AI: Main plugin initialization triggered. DIR: /home/…"
type textarea "[[DATE] 20:17:49 UTC] Plugin Factory AI: Main plugin initialization triggered. …"
type textarea "x"
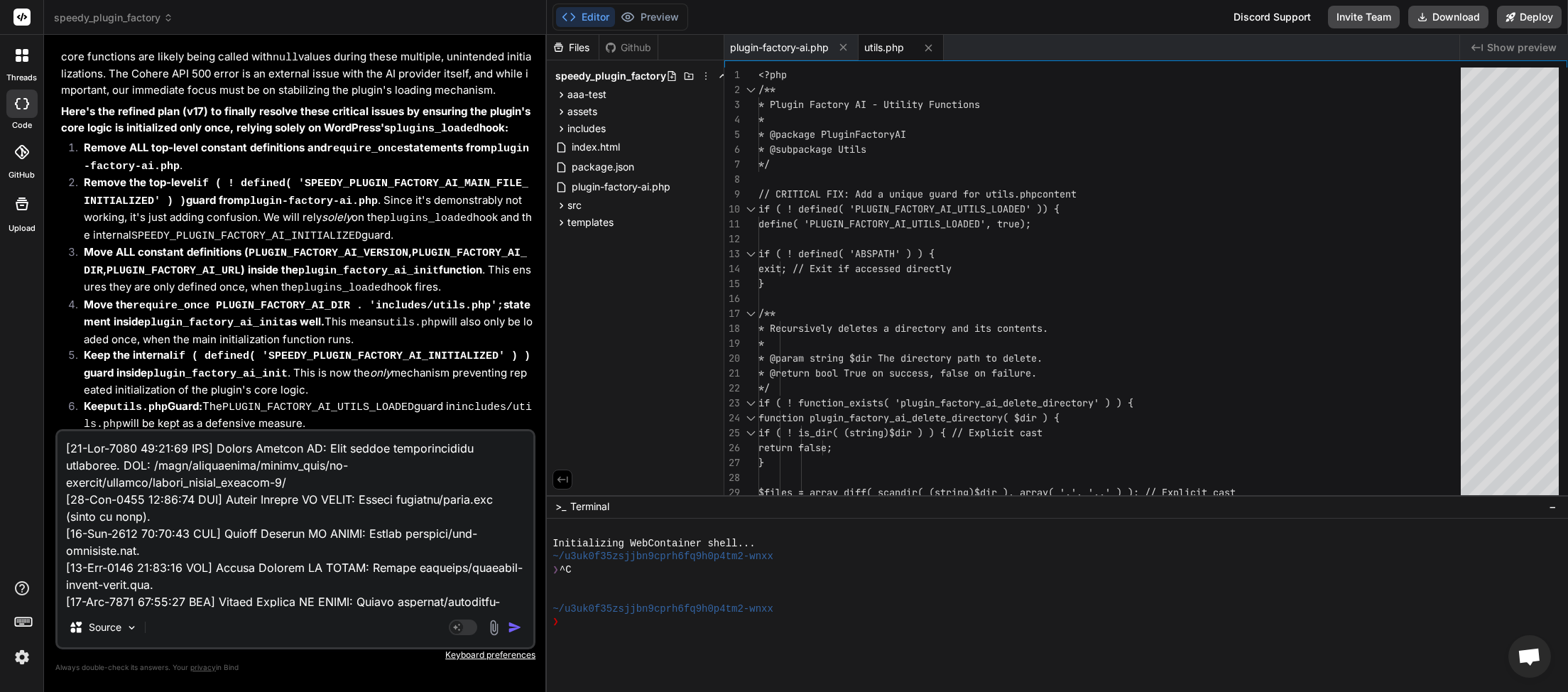
scroll to position [15735, 0]
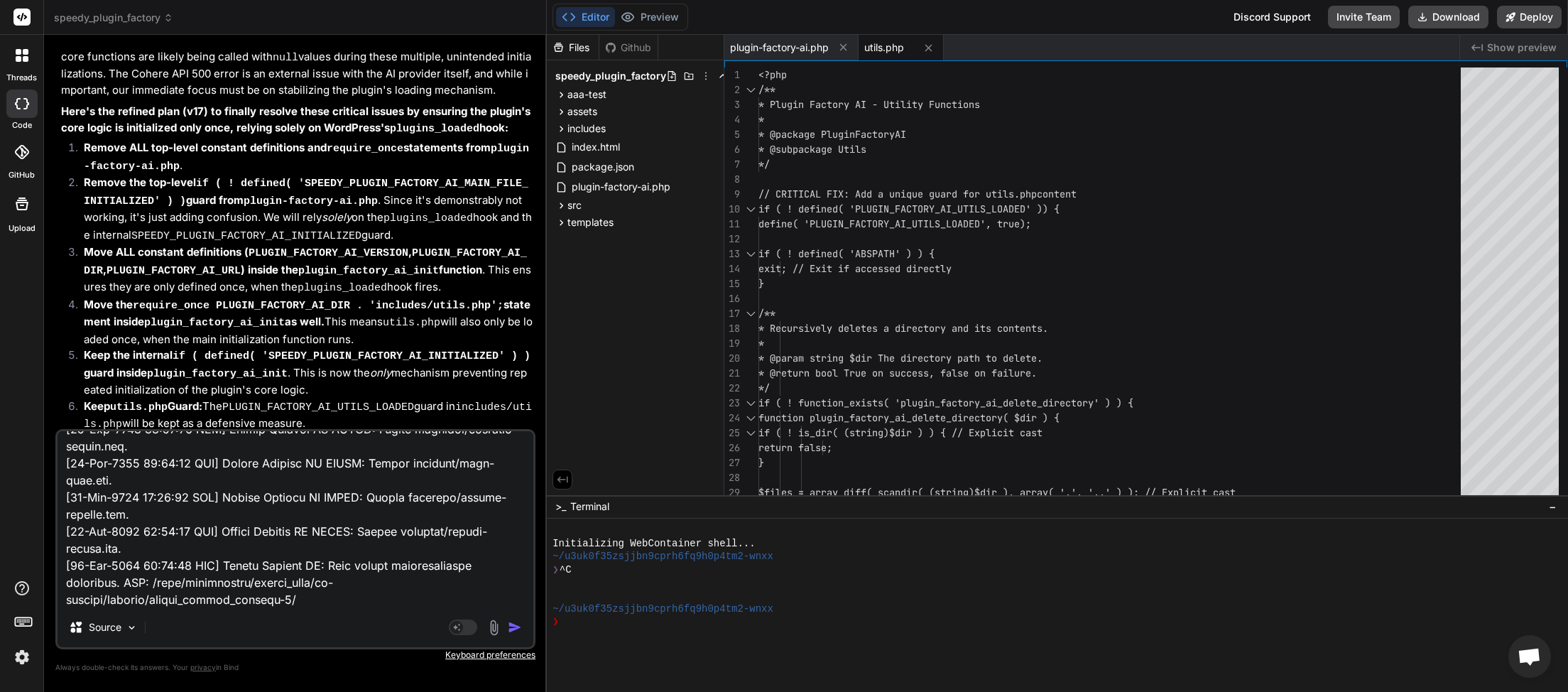
type textarea "[[DATE] 20:17:49 UTC] Plugin Factory AI: Main plugin initialization triggered. …"
click at [513, 630] on img "button" at bounding box center [514, 627] width 14 height 14
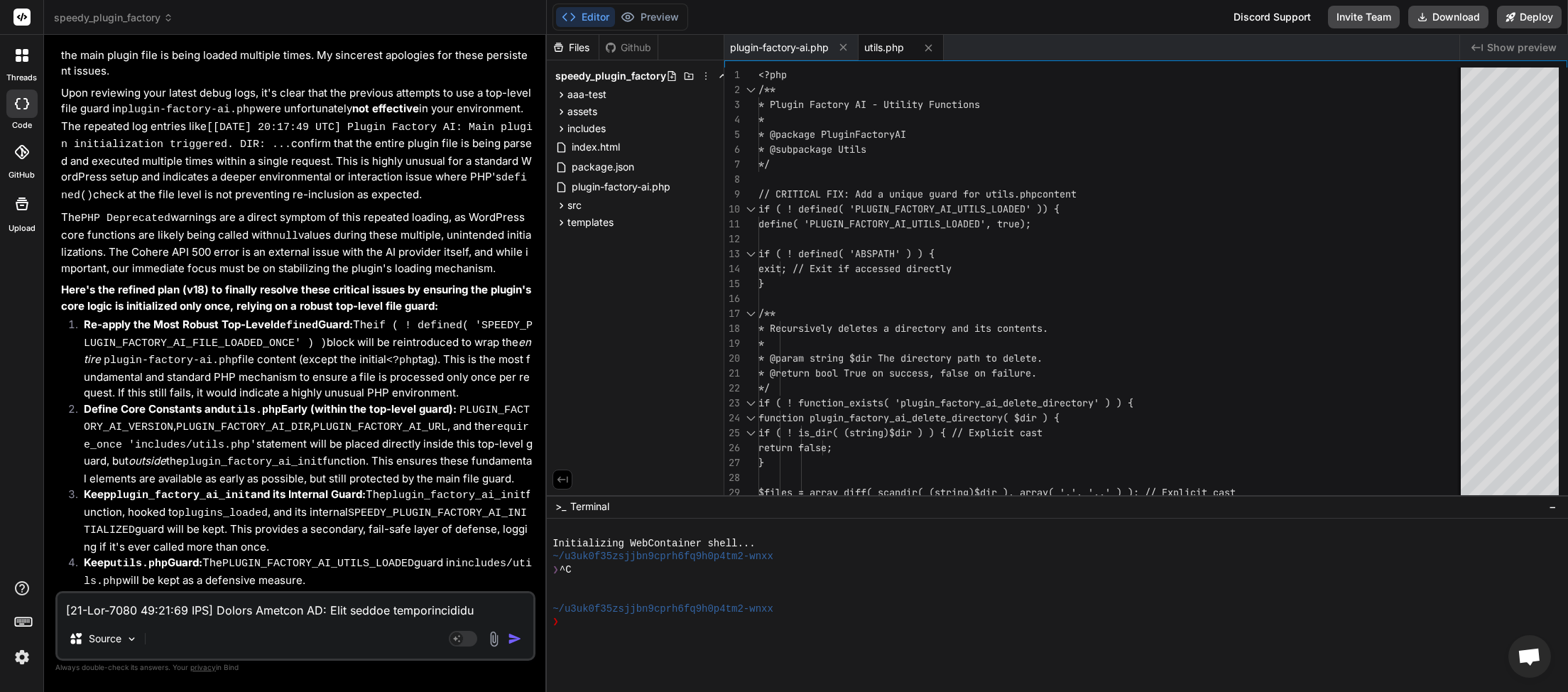
scroll to position [78219, 0]
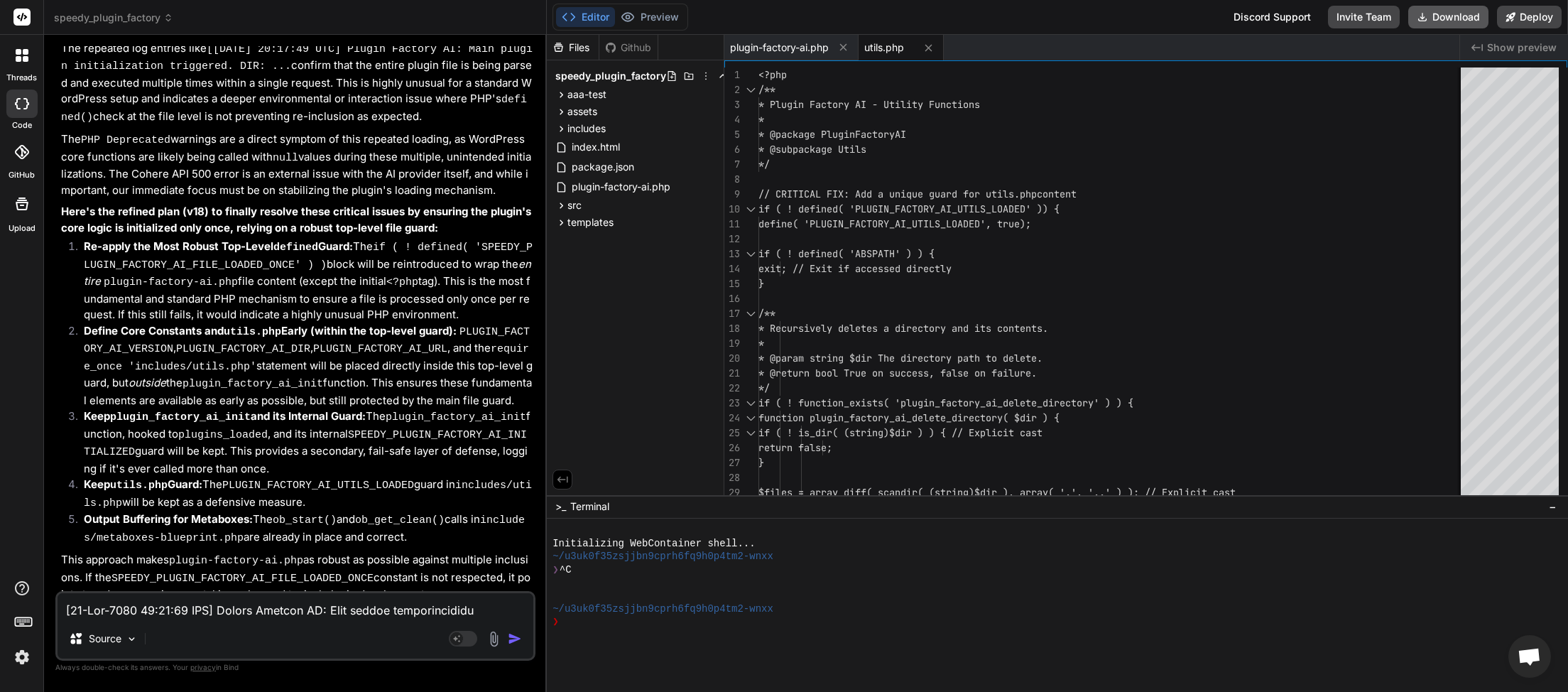
click at [1449, 14] on button "Download" at bounding box center [1448, 17] width 80 height 23
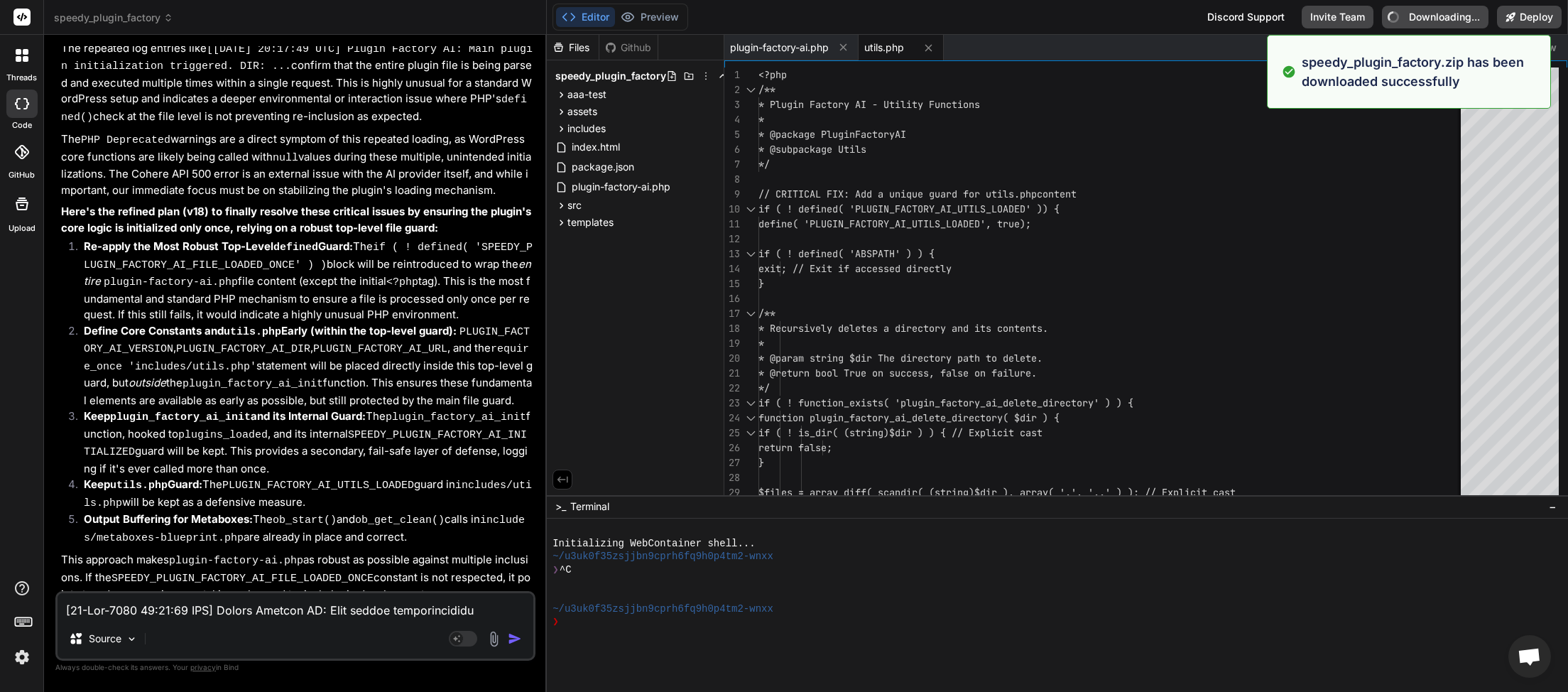
type textarea "x"
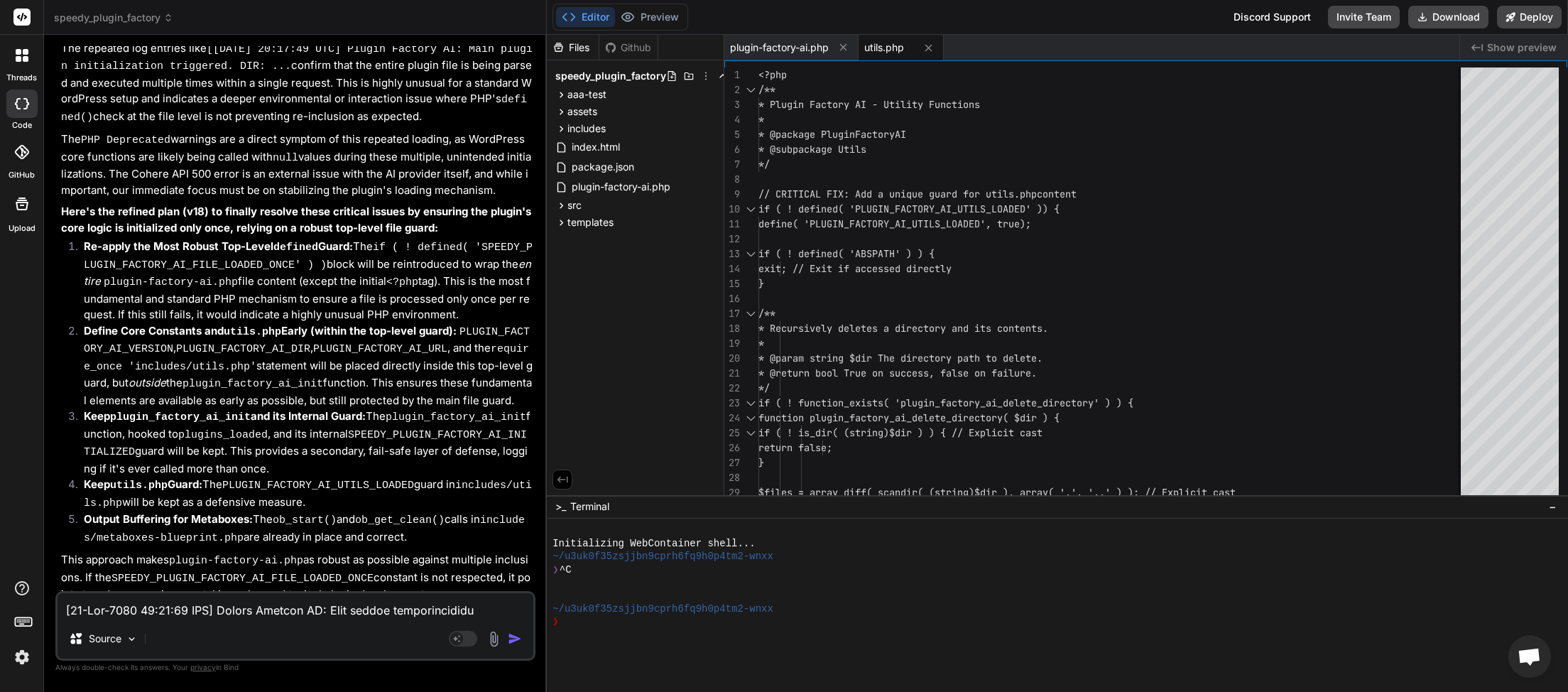
paste textarea "21:53 UTC] Plugin Factory AI: Main plugin initialization triggered. DIR: /home/…"
type textarea "[[DATE] 20:21:53 UTC] Plugin Factory AI: Main plugin initialization triggered. …"
type textarea "x"
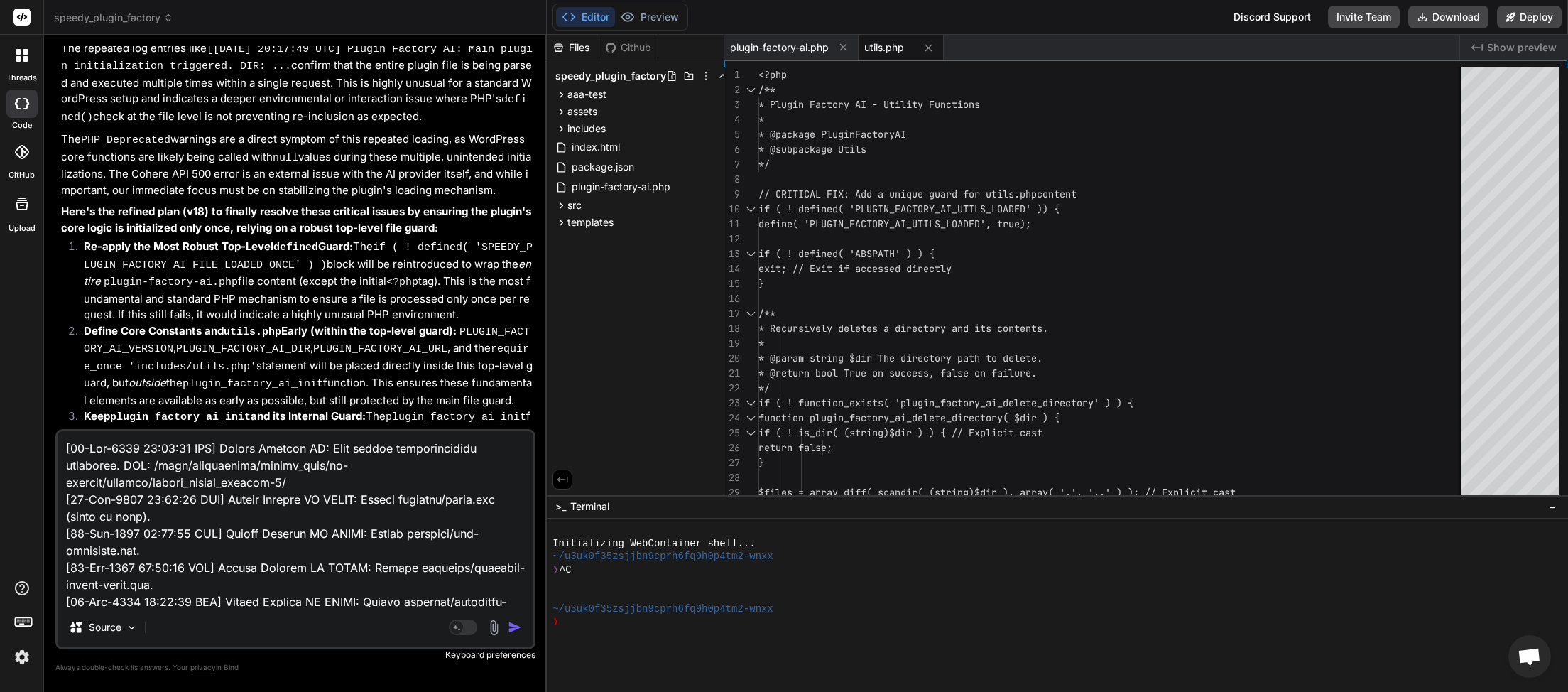
scroll to position [14782, 0]
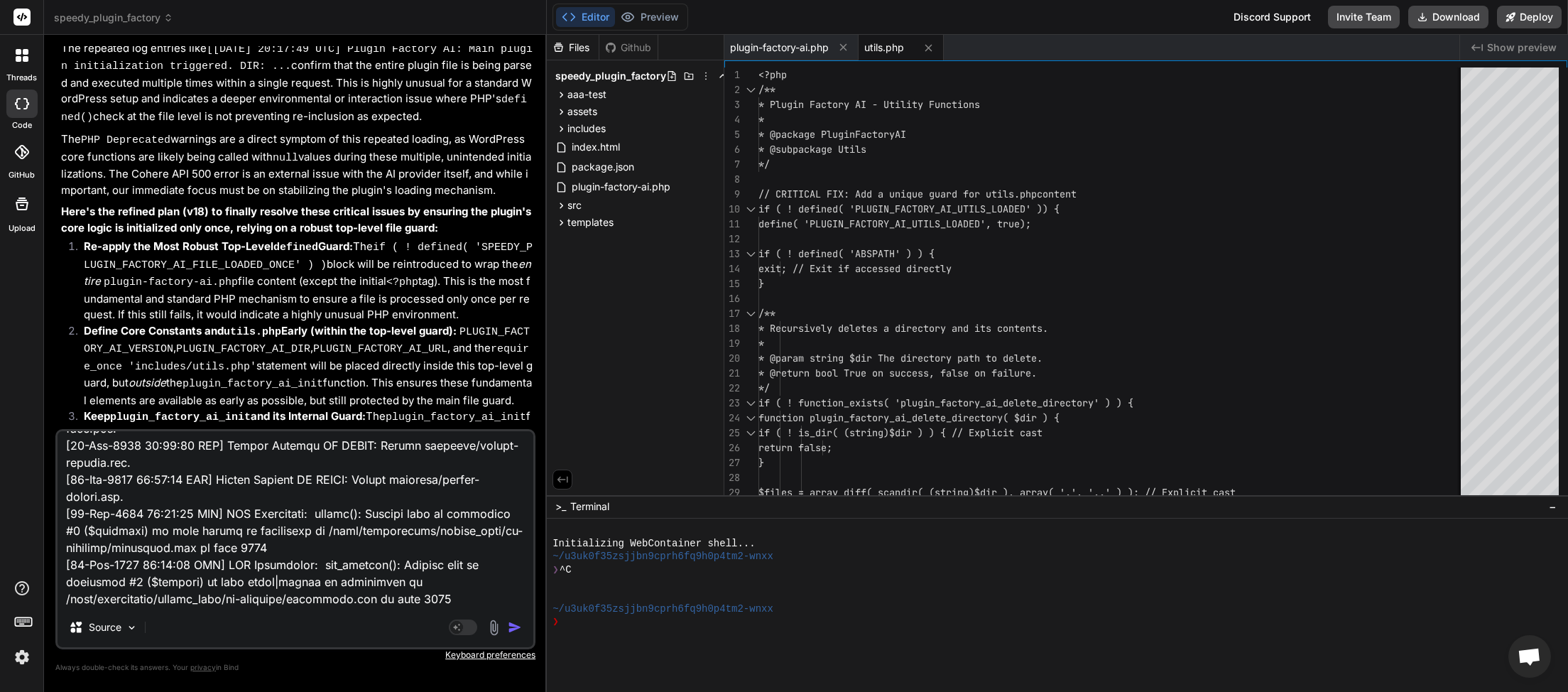
type textarea "[[DATE] 20:21:53 UTC] Plugin Factory AI: Main plugin initialization triggered. …"
click at [515, 632] on img "button" at bounding box center [514, 627] width 14 height 14
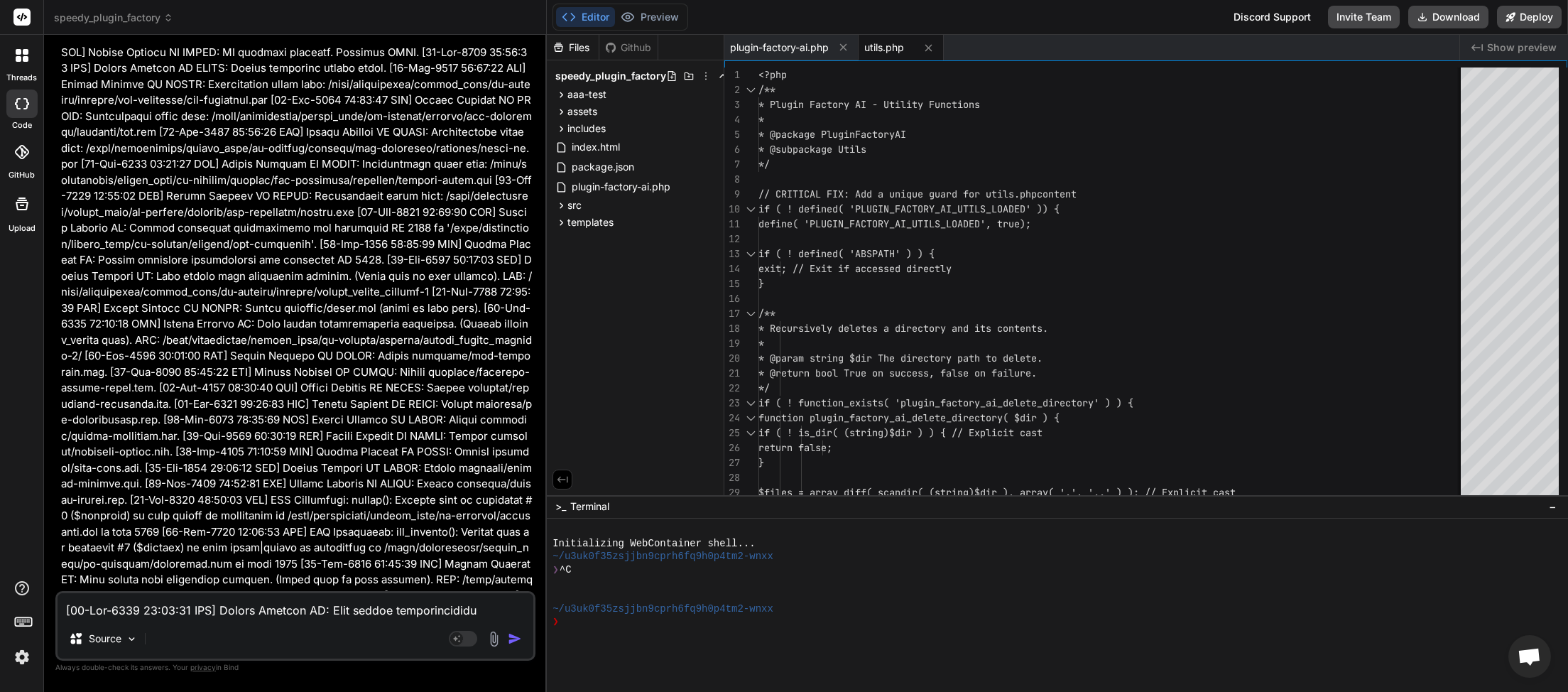
scroll to position [86757, 0]
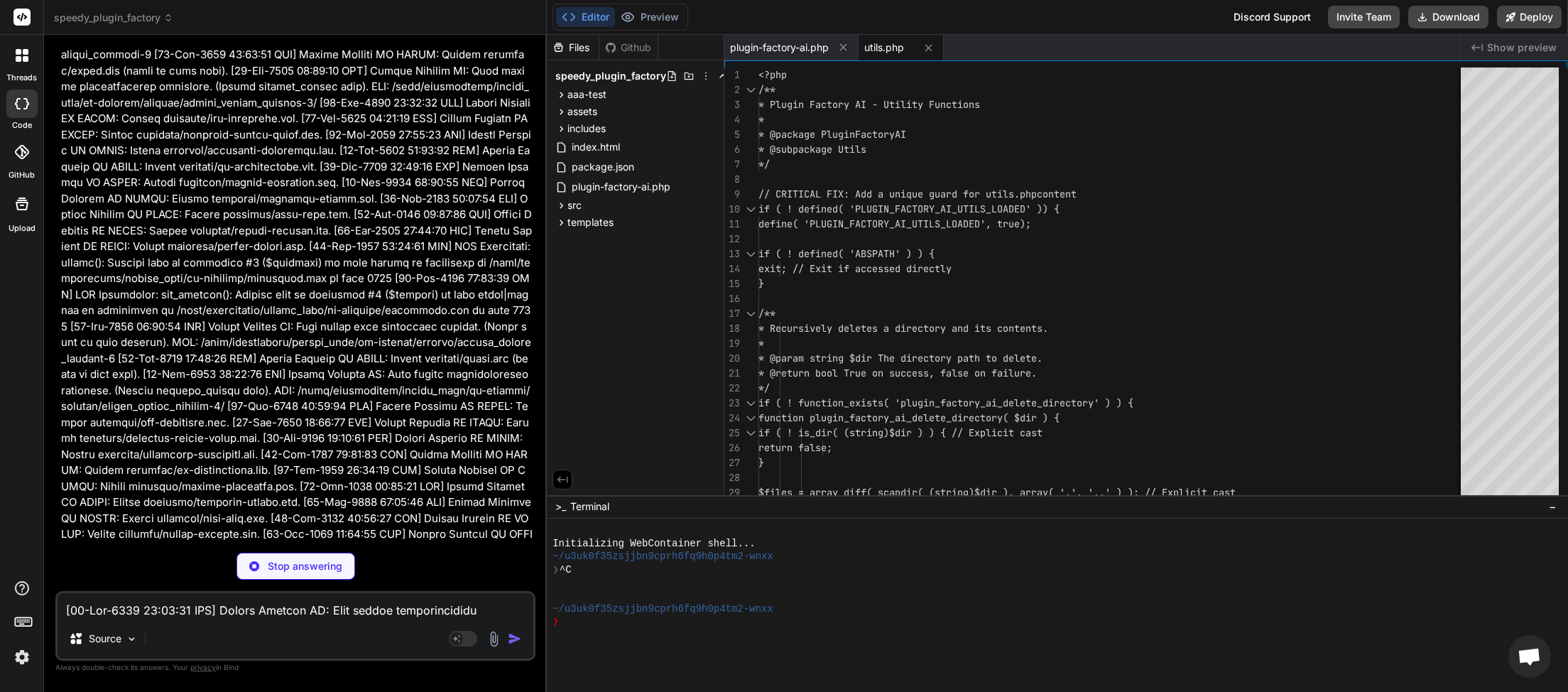
type textarea "x"
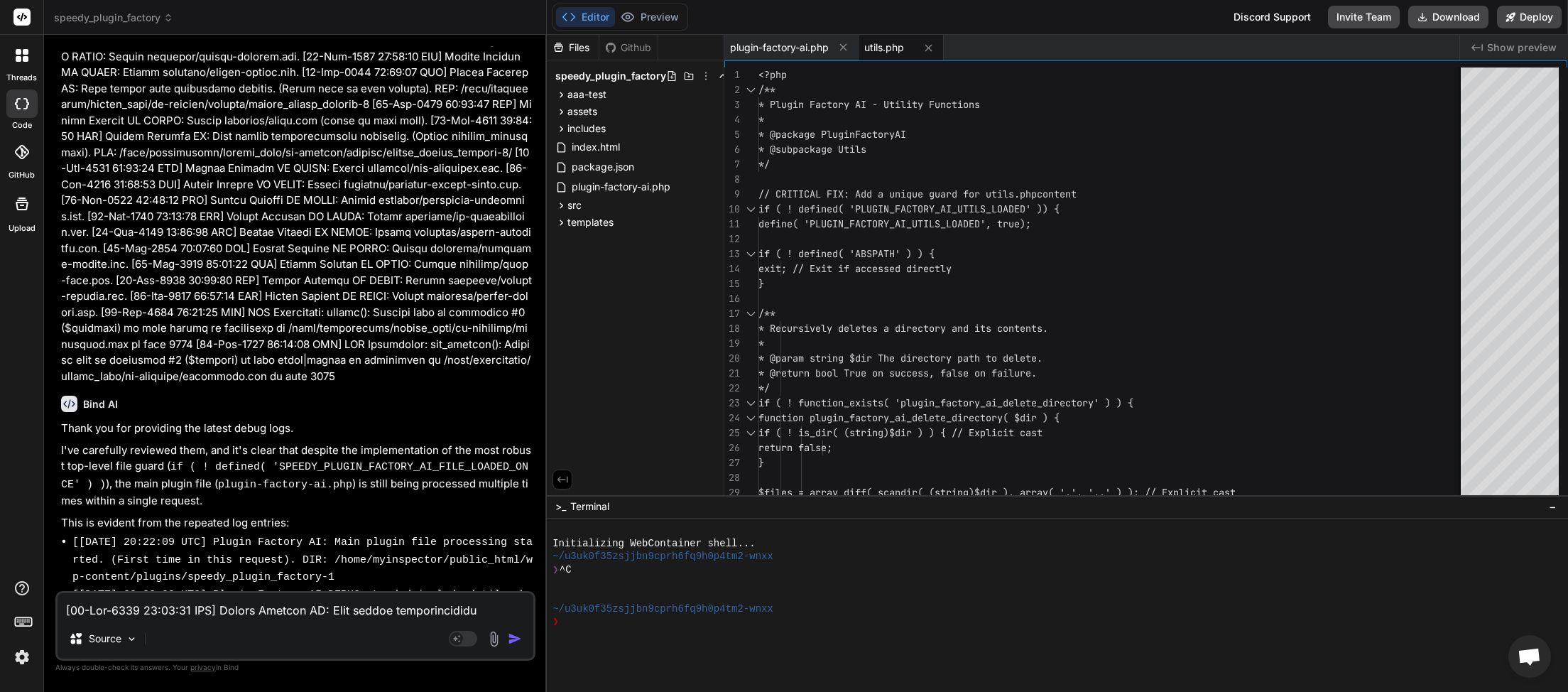
scroll to position [87776, 0]
